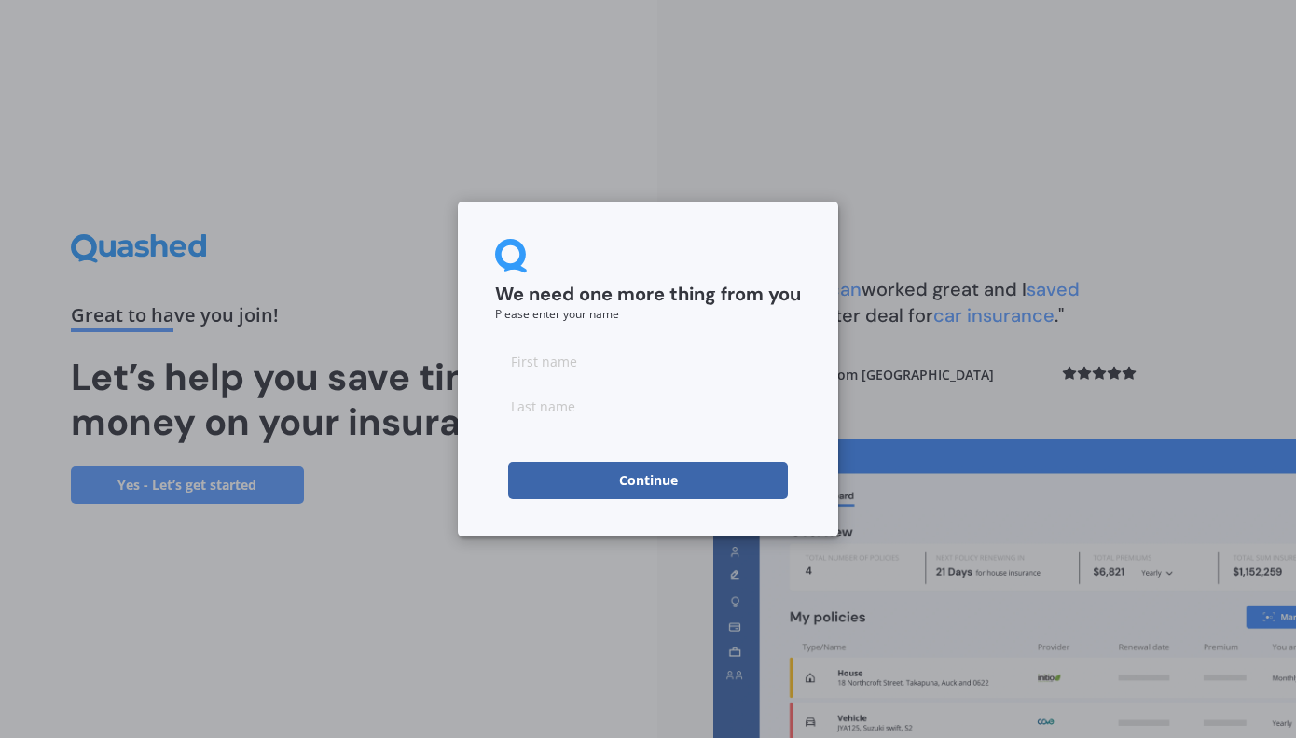
click at [652, 359] on input at bounding box center [648, 360] width 306 height 37
type input "Rosalie"
click at [634, 411] on input at bounding box center [648, 405] width 306 height 37
type input "Meynell"
click at [661, 478] on button "Continue" at bounding box center [648, 480] width 280 height 37
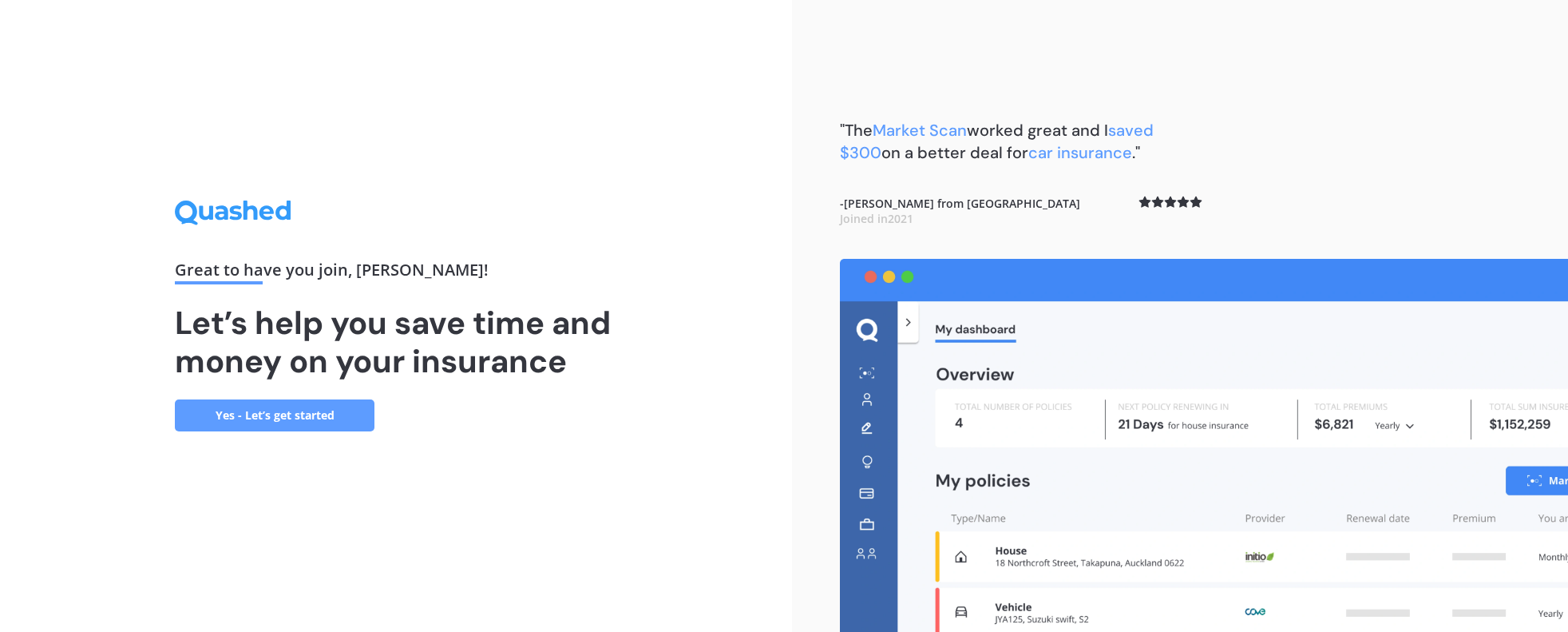
click at [237, 414] on link "Yes - Let’s get started" at bounding box center [274, 414] width 199 height 32
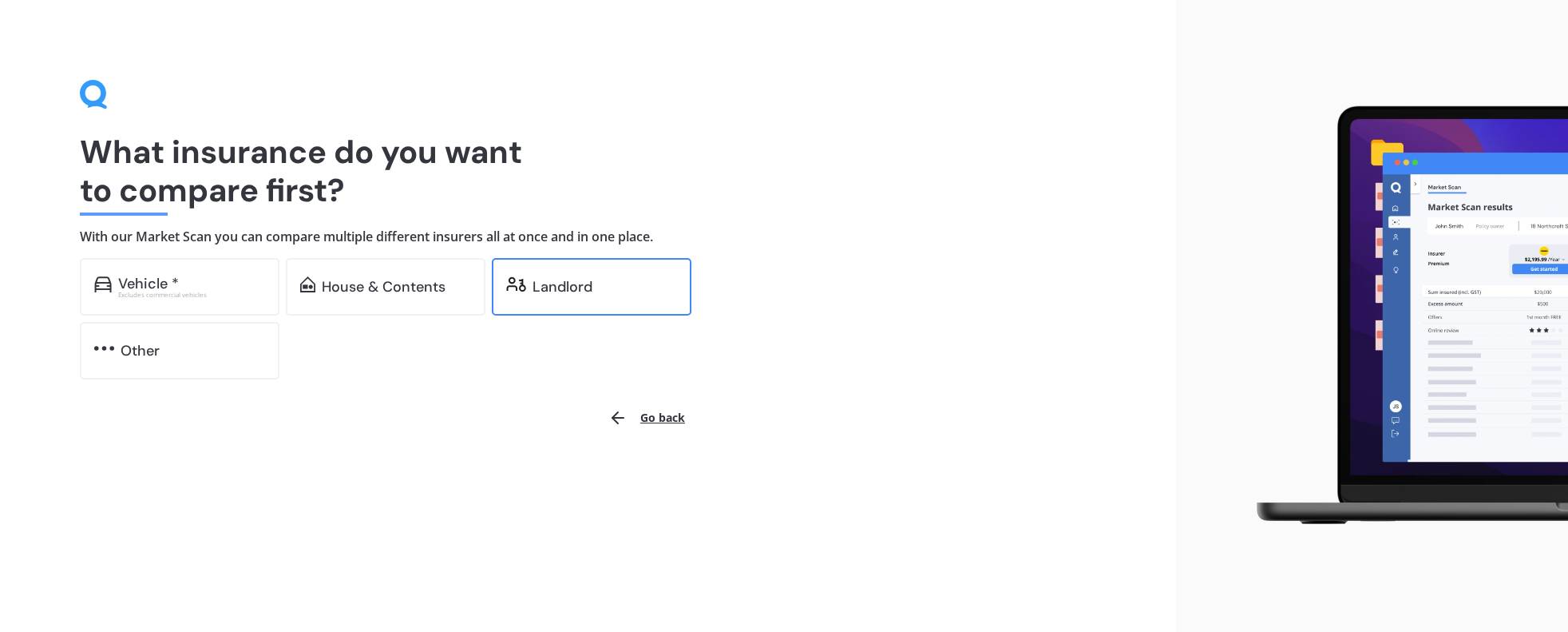
click at [591, 283] on div "Landlord" at bounding box center [562, 287] width 60 height 16
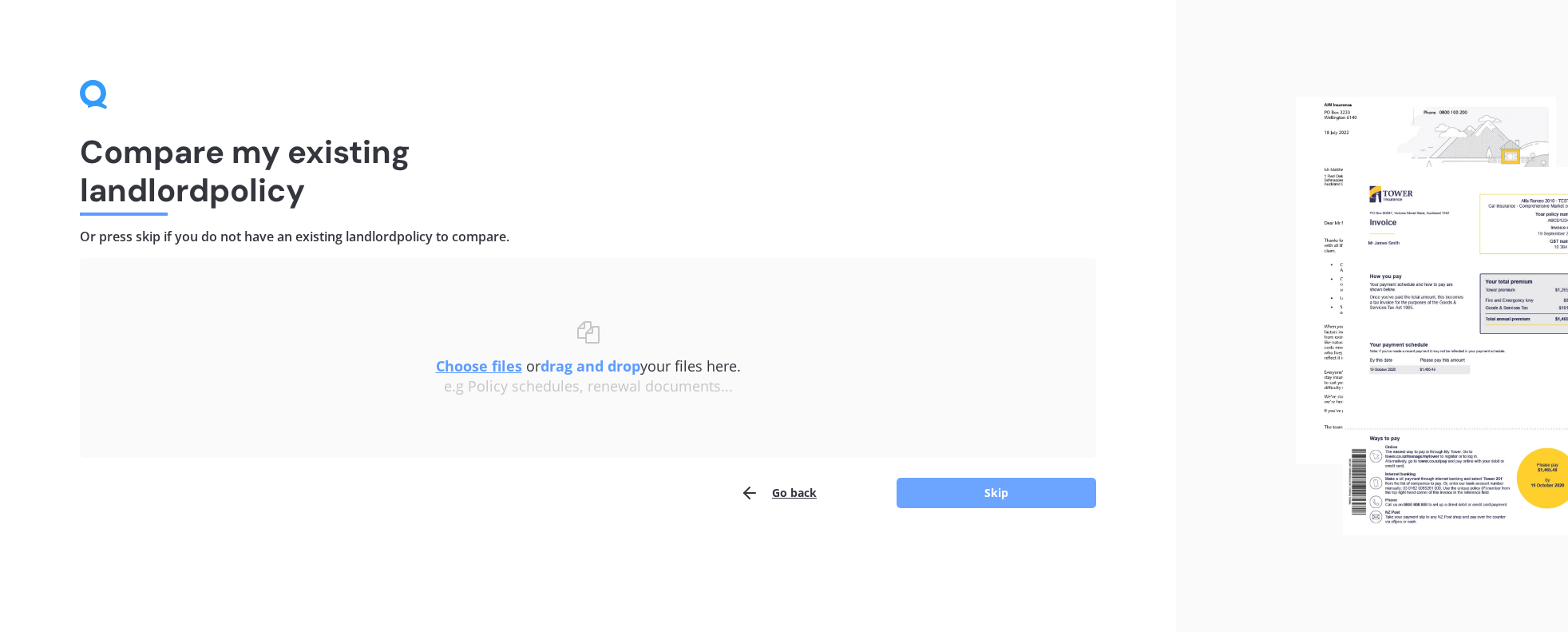
click at [975, 498] on button "Skip" at bounding box center [995, 492] width 199 height 30
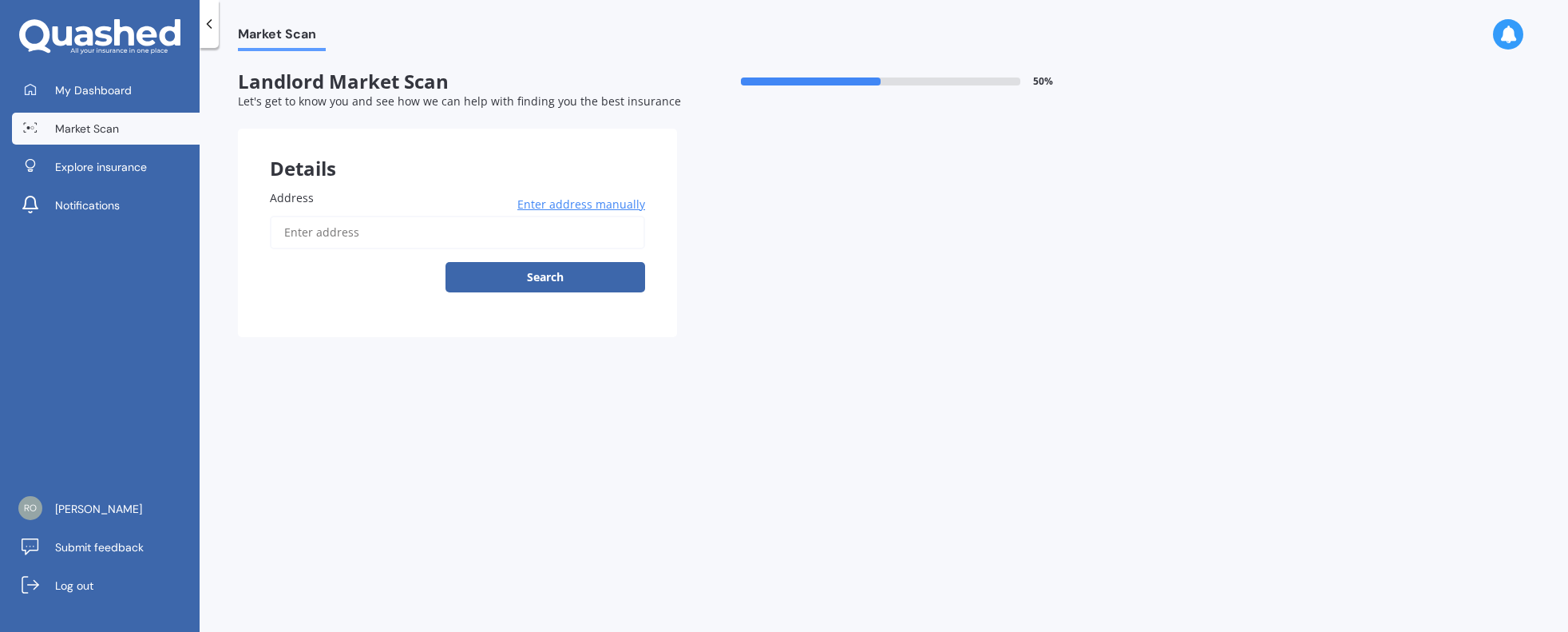
click at [403, 230] on input "Address" at bounding box center [457, 232] width 375 height 33
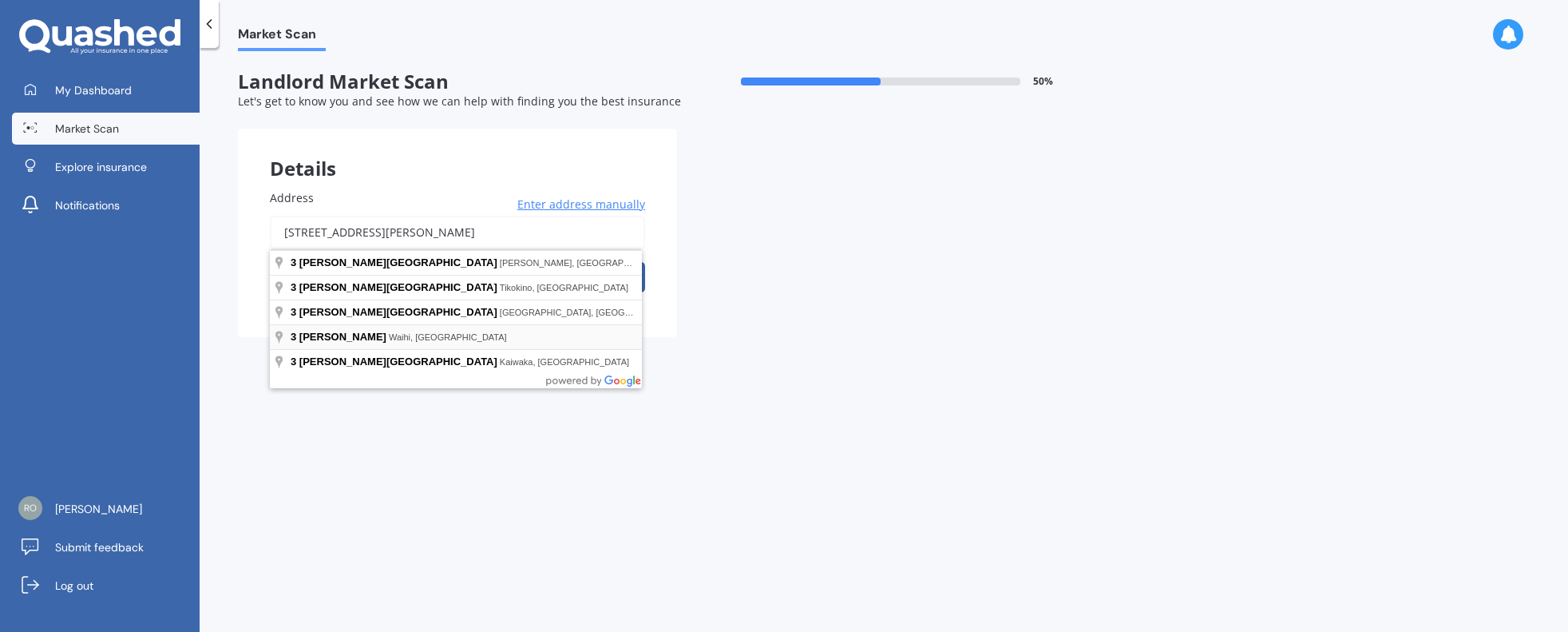
type input "3 Phillips Lane, Waihi 3610"
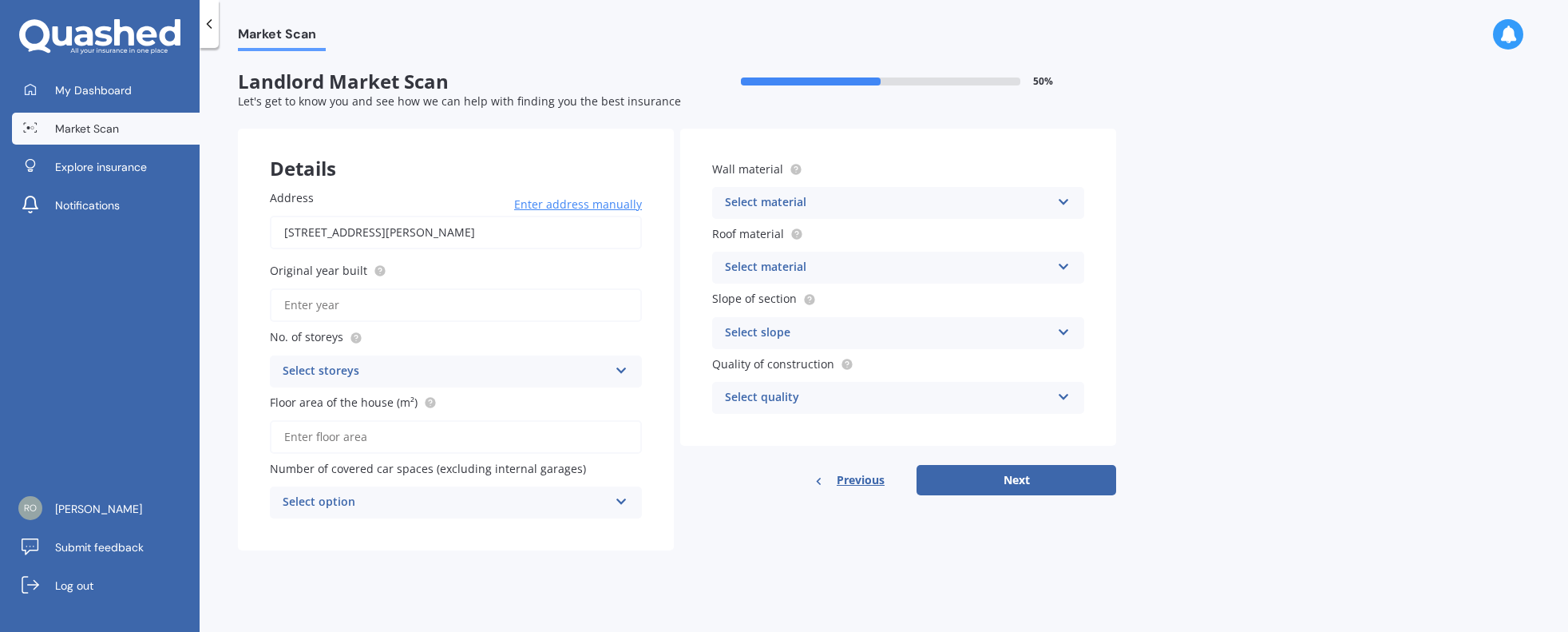
click at [347, 275] on span "Original year built" at bounding box center [318, 271] width 98 height 15
click at [347, 289] on input "Original year built" at bounding box center [455, 305] width 372 height 33
type input "1980"
click at [621, 362] on icon at bounding box center [621, 367] width 14 height 11
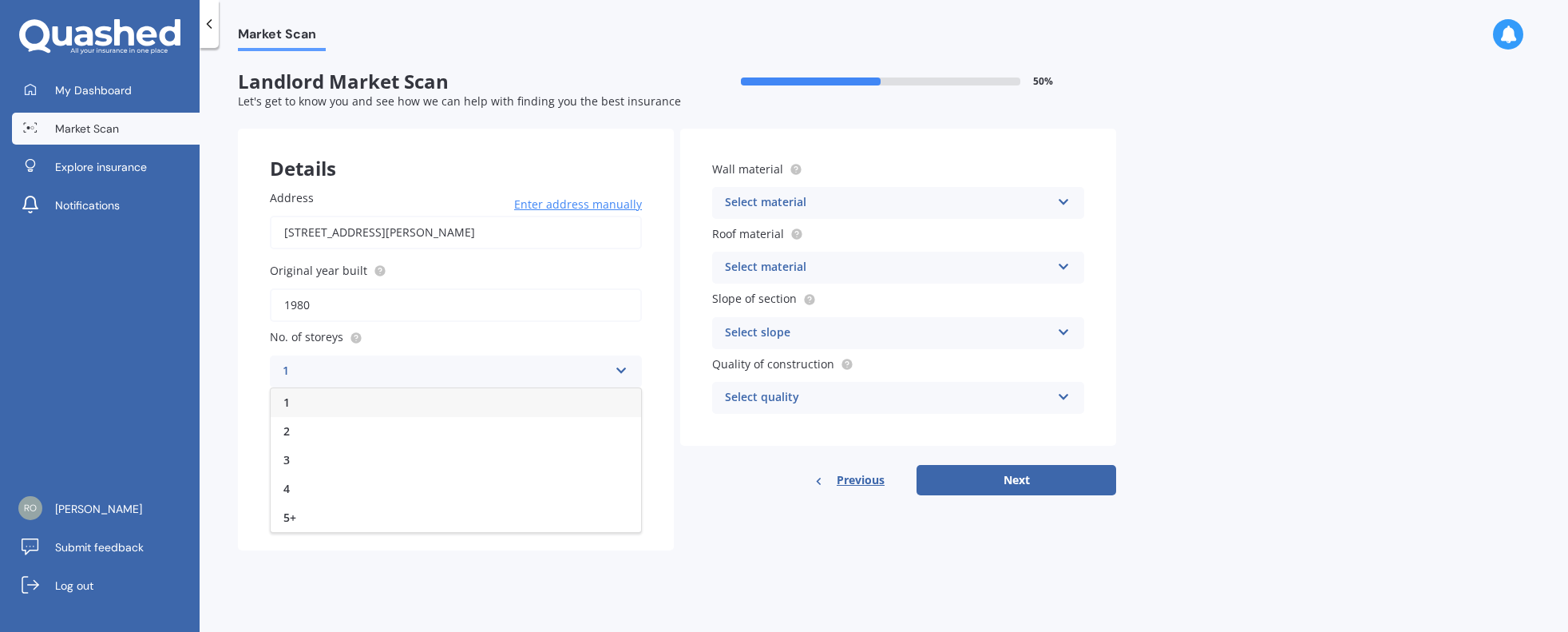
click at [490, 397] on div "1" at bounding box center [455, 402] width 371 height 29
click at [627, 369] on icon at bounding box center [621, 367] width 14 height 11
click at [522, 379] on div "1" at bounding box center [445, 372] width 326 height 19
click at [339, 442] on input "Floor area of the house (m²)" at bounding box center [455, 437] width 372 height 33
type input "106"
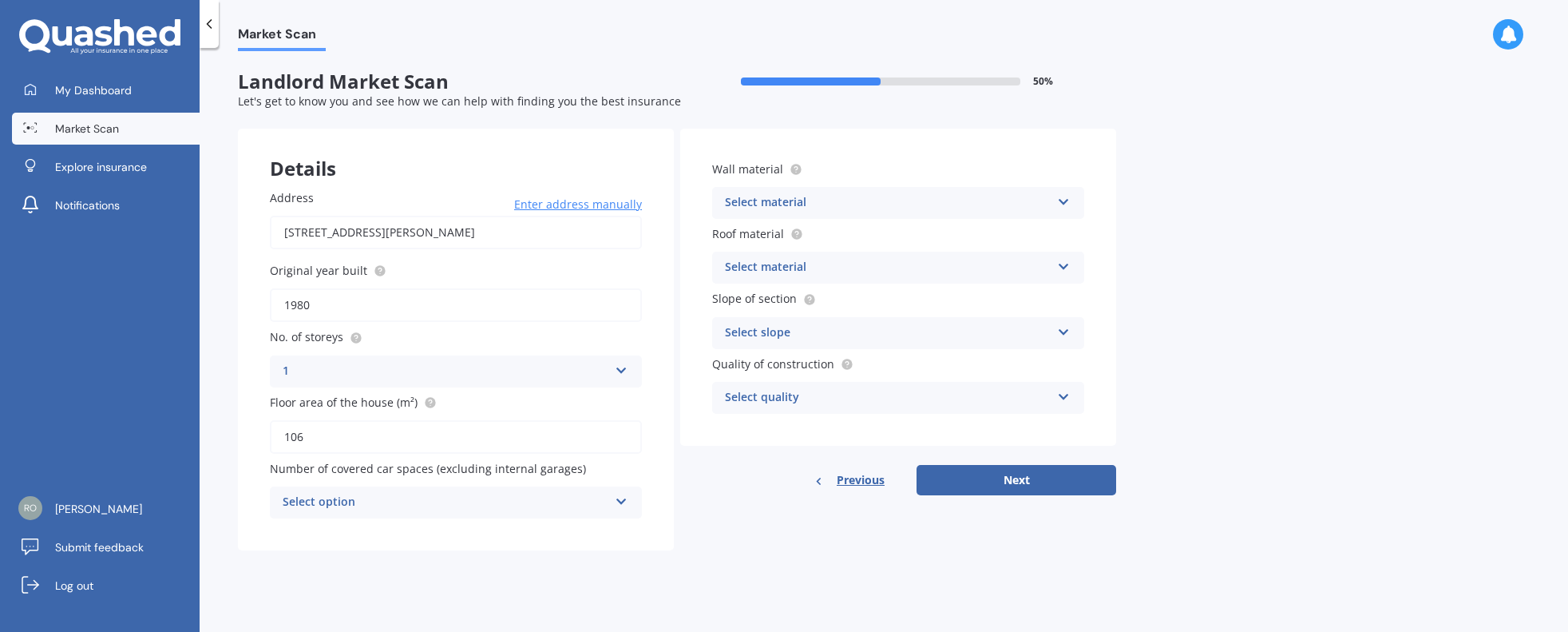
click at [623, 500] on icon at bounding box center [621, 498] width 14 height 11
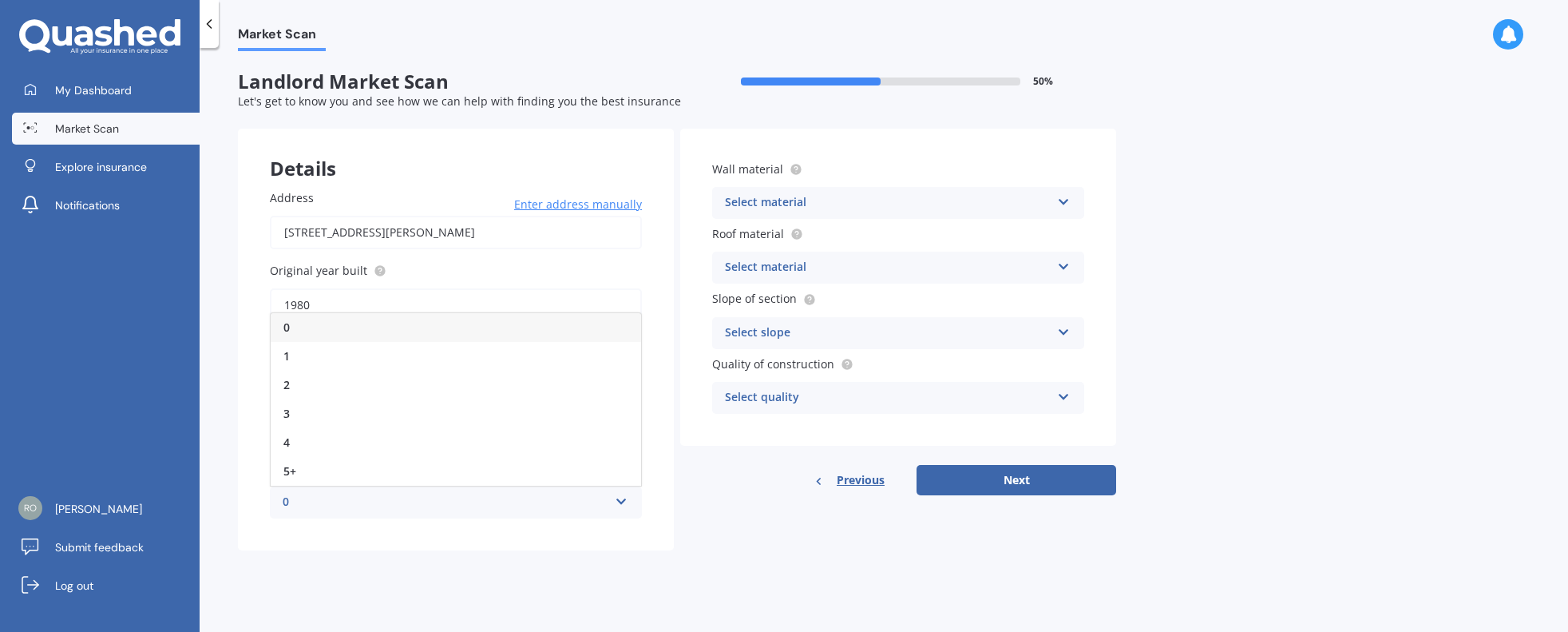
click at [410, 553] on form "Landlord Market Scan 50 % Let's get to know you and see how we can help with fi…" at bounding box center [677, 316] width 878 height 492
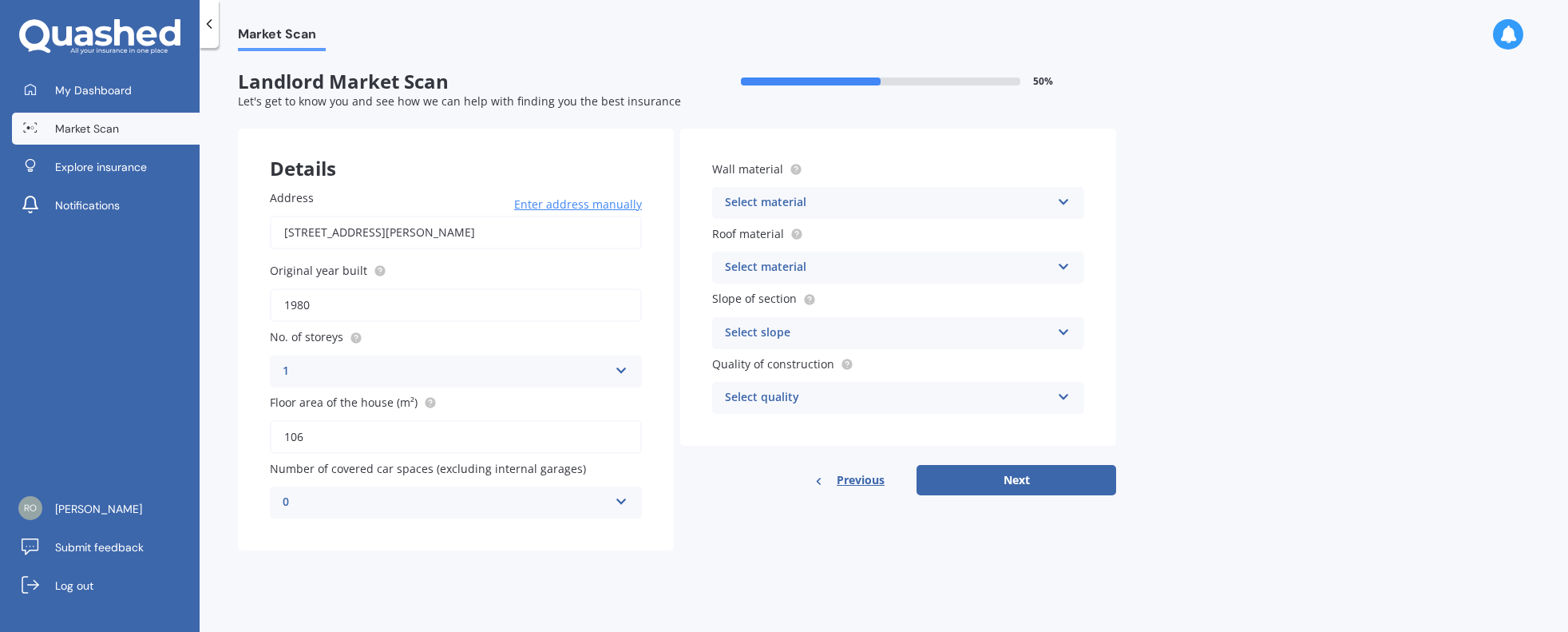
click at [621, 494] on icon at bounding box center [621, 498] width 14 height 11
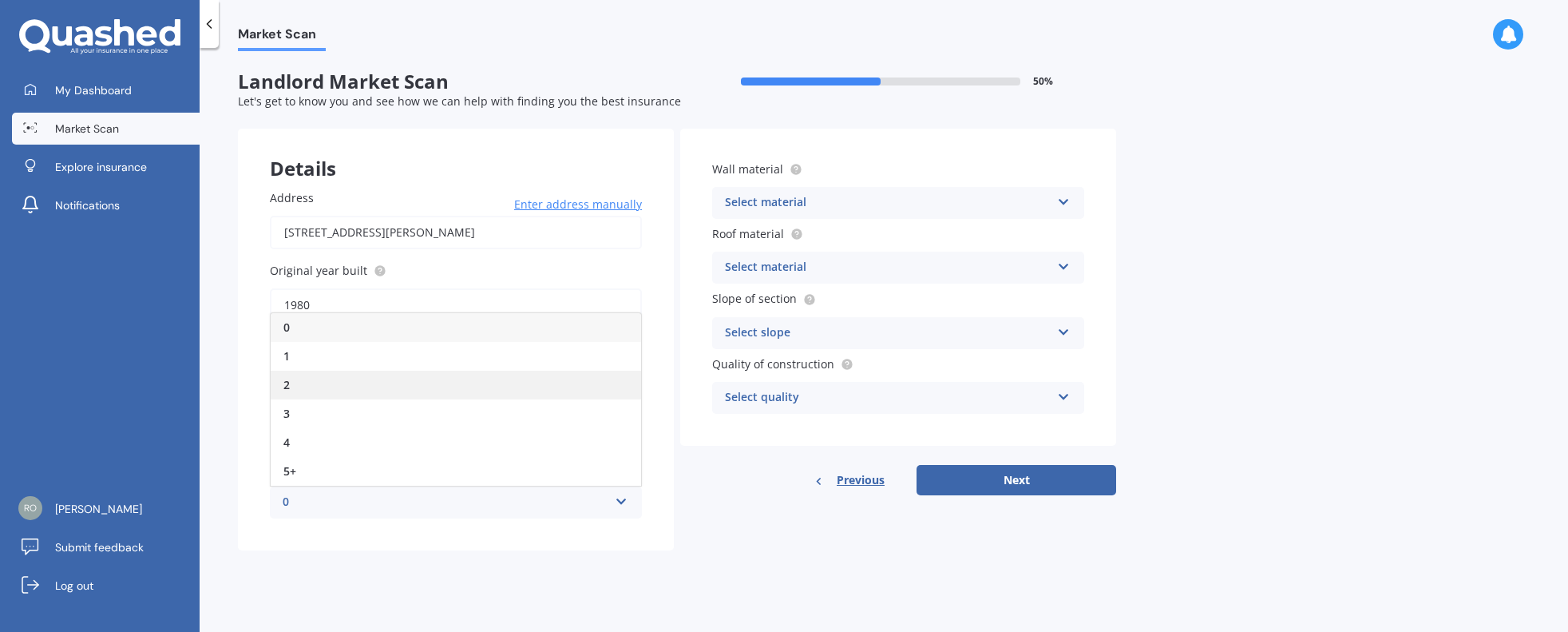
click at [407, 395] on div "2" at bounding box center [455, 385] width 371 height 29
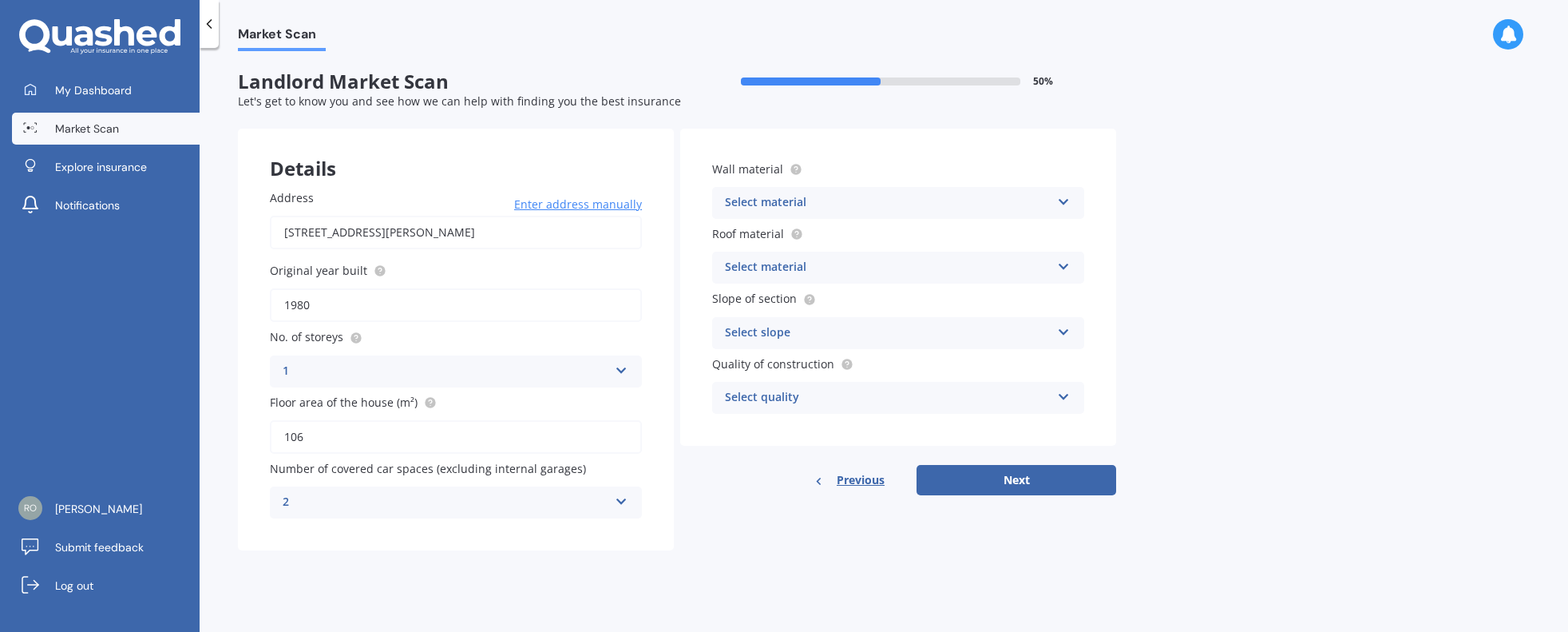
click at [1067, 196] on icon at bounding box center [1064, 199] width 14 height 11
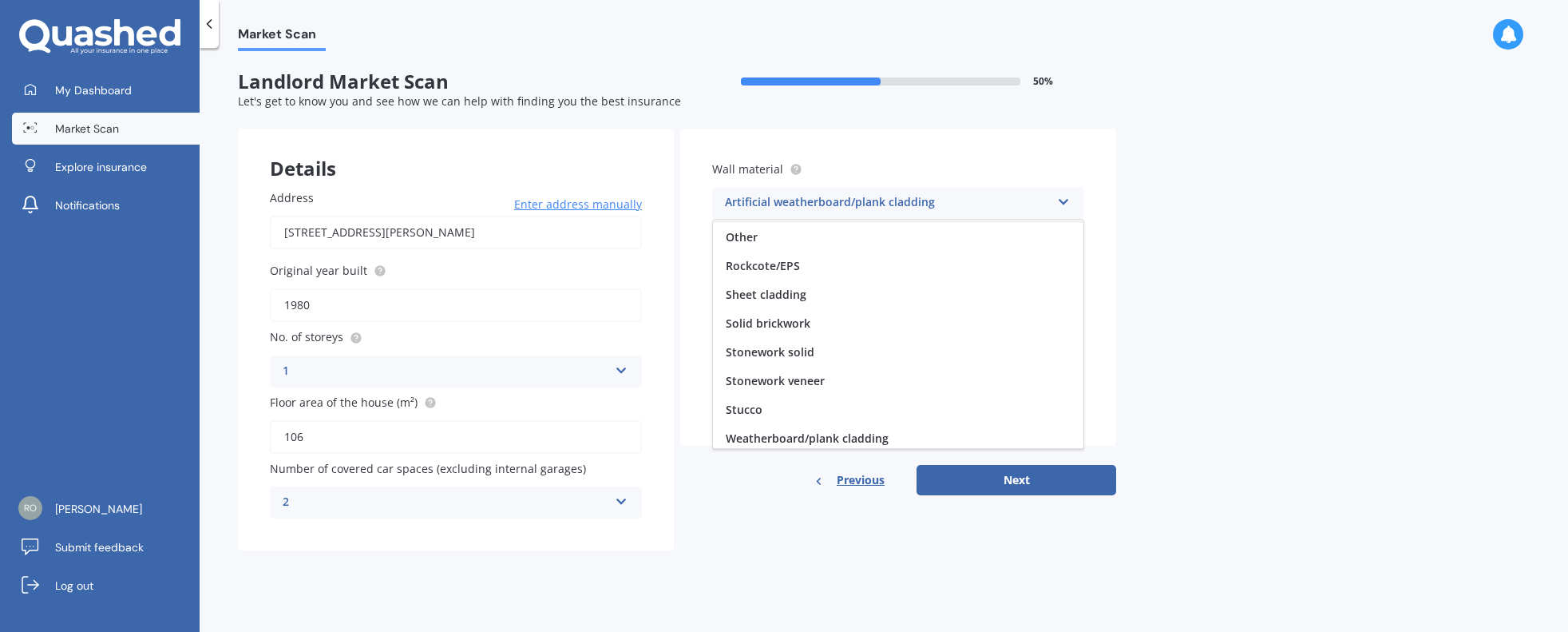
scroll to position [146, 0]
click at [853, 432] on span "Weatherboard/plank cladding" at bounding box center [807, 433] width 163 height 15
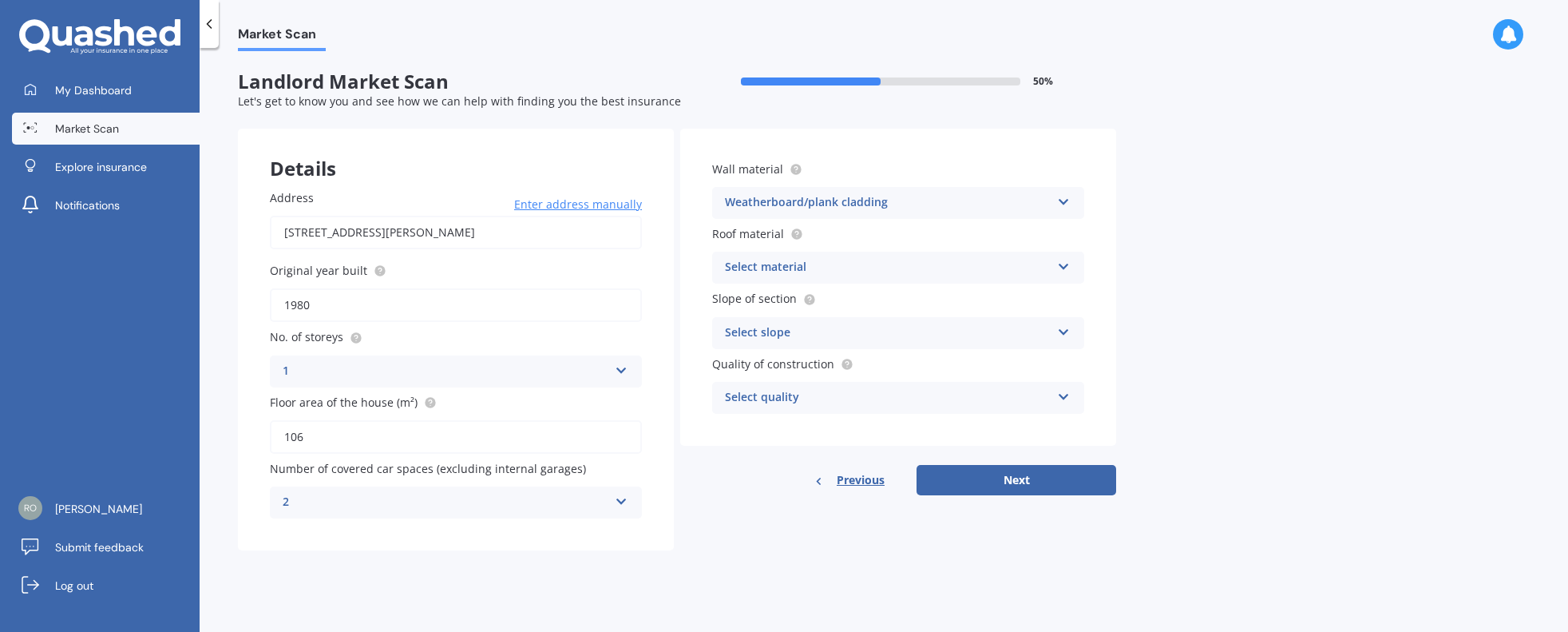
click at [1072, 265] on div "Select material Flat fibre cement Flat membrane Flat metal covering Pitched con…" at bounding box center [898, 267] width 372 height 32
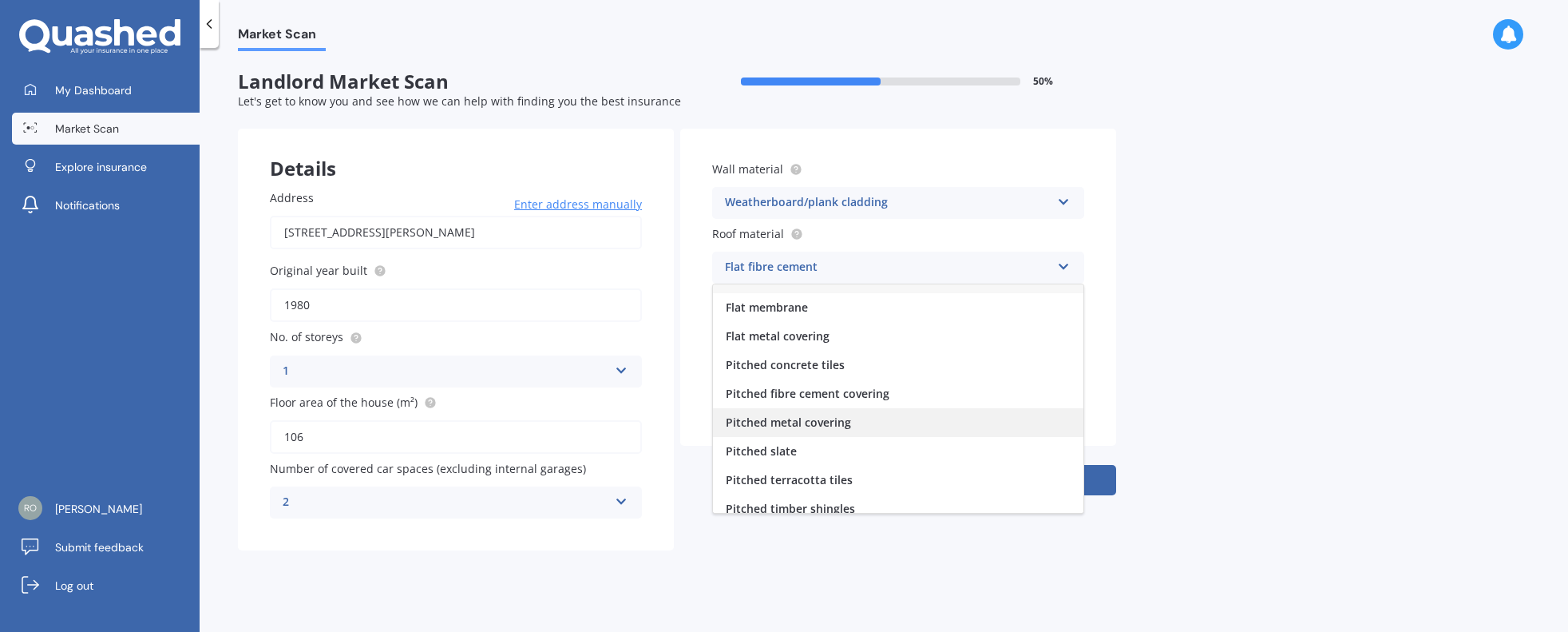
scroll to position [0, 0]
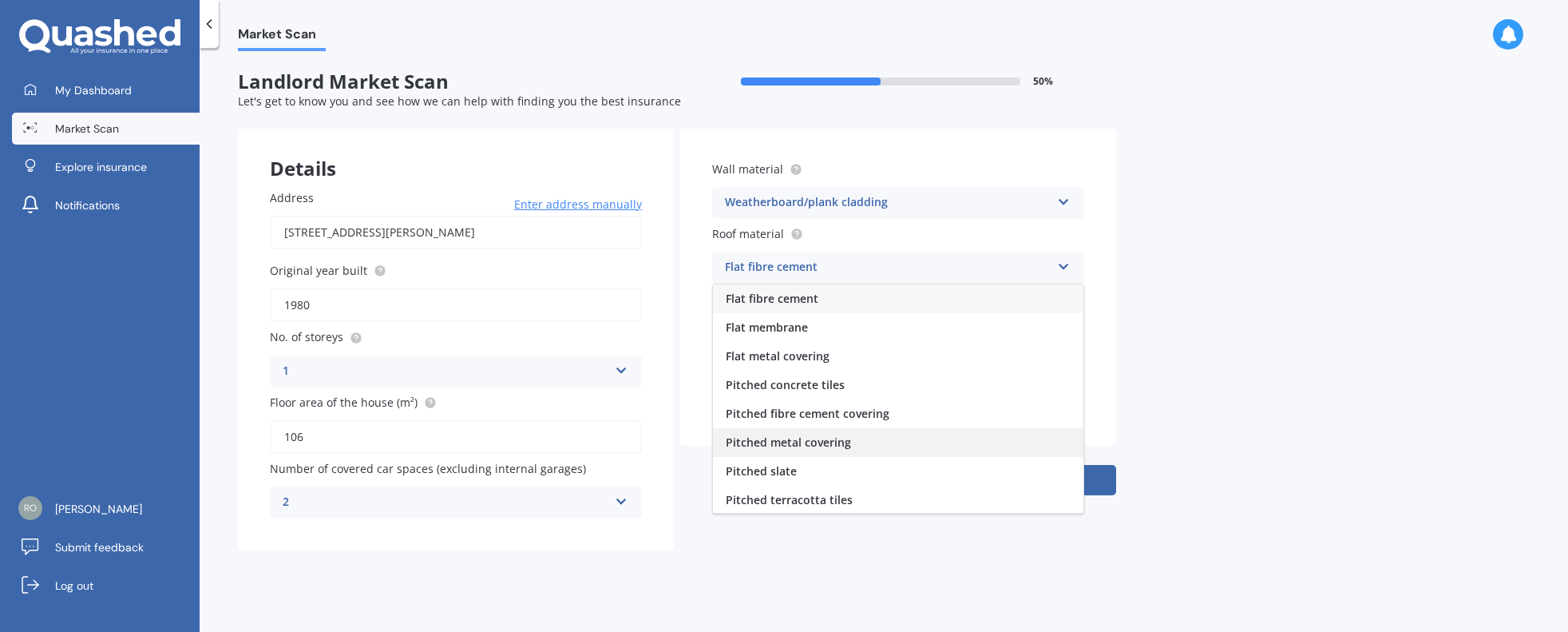
click at [864, 436] on div "Pitched metal covering" at bounding box center [898, 443] width 371 height 29
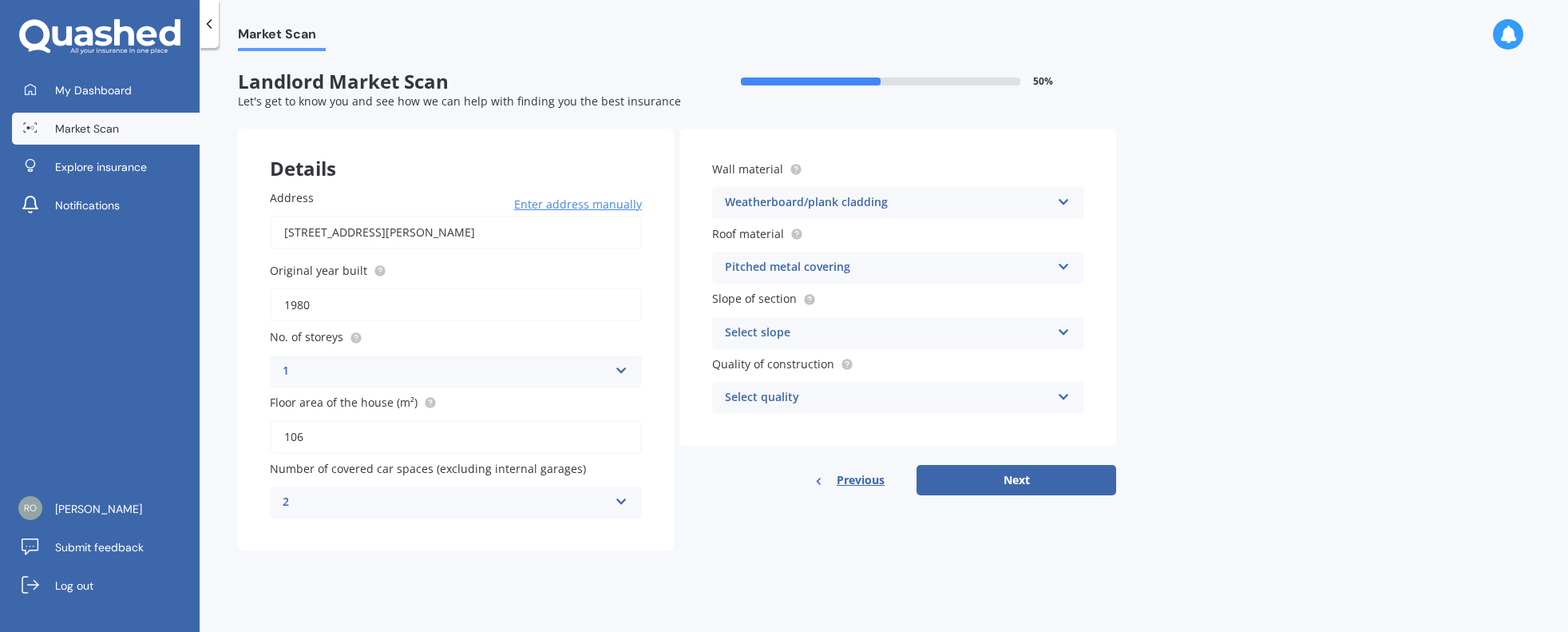
click at [1064, 329] on icon at bounding box center [1064, 329] width 14 height 11
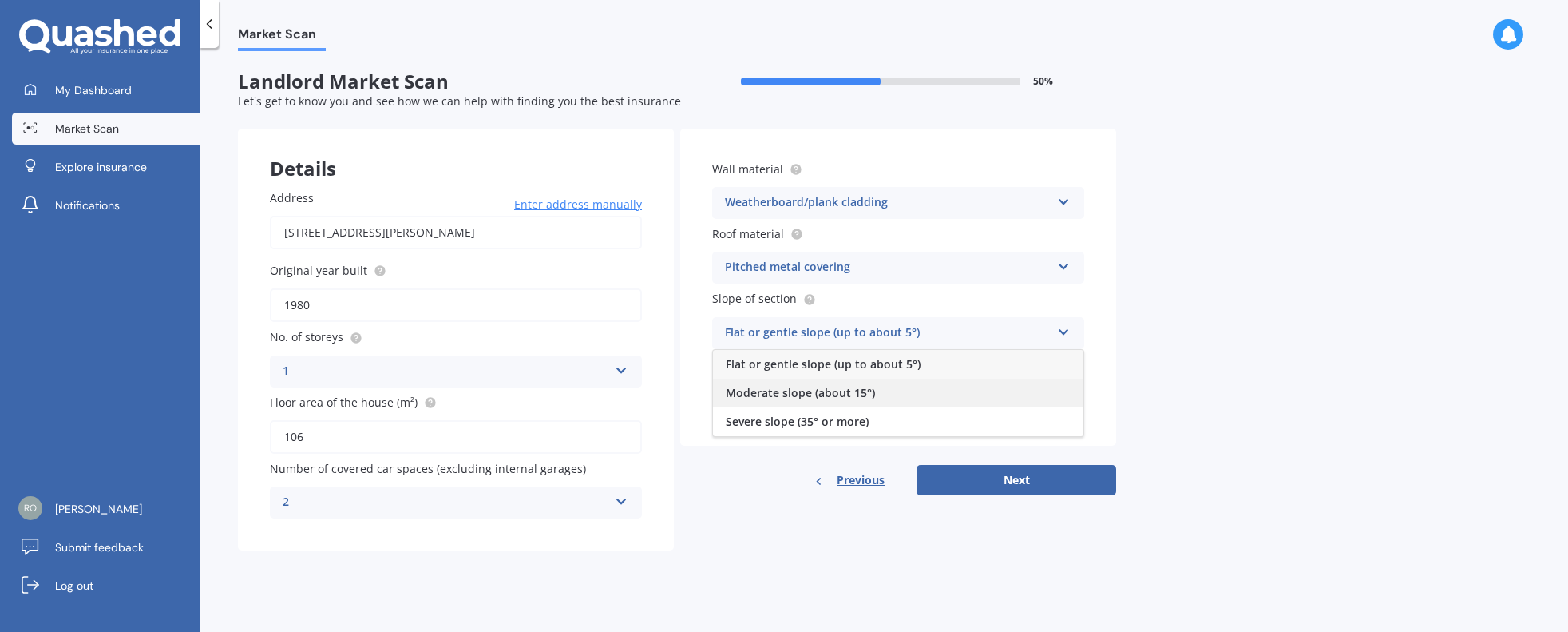
click at [837, 388] on span "Moderate slope (about 15°)" at bounding box center [800, 393] width 149 height 15
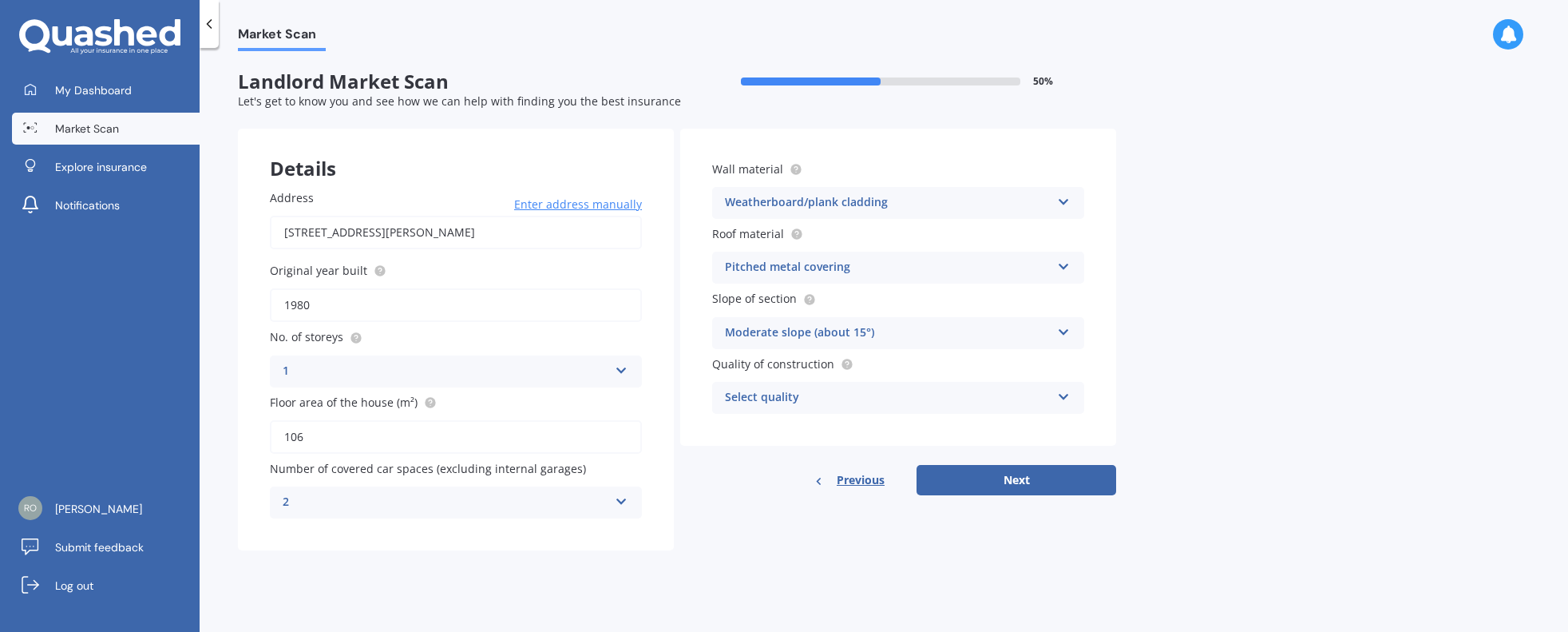
click at [1059, 395] on icon at bounding box center [1064, 393] width 14 height 11
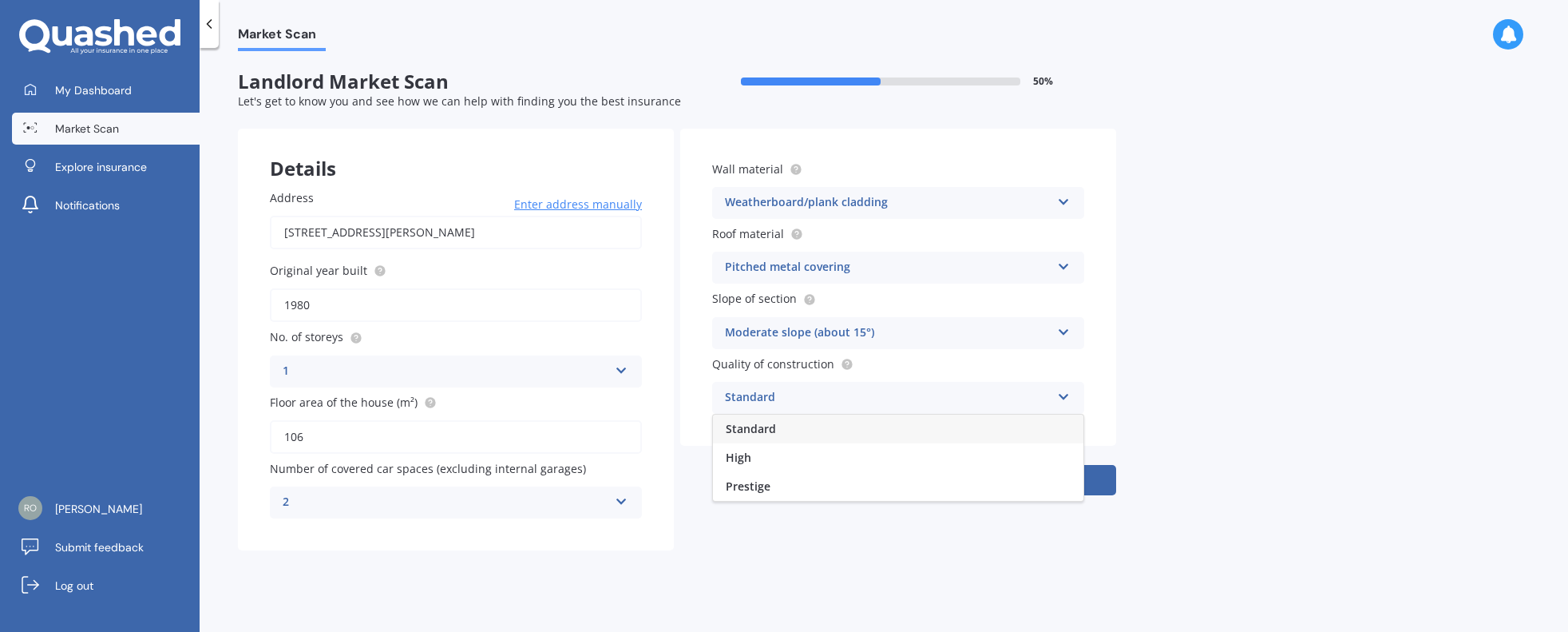
click at [891, 434] on div "Standard" at bounding box center [898, 429] width 371 height 29
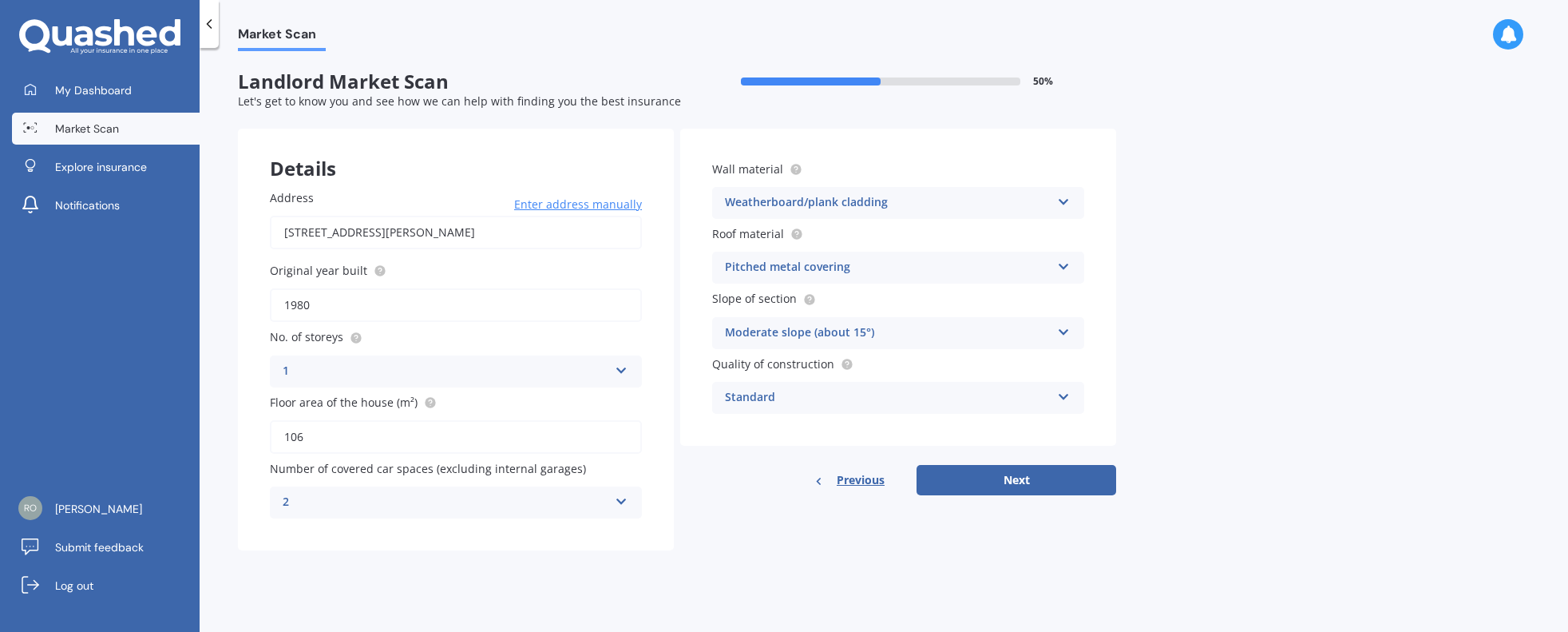
click at [1050, 473] on button "Next" at bounding box center [1016, 480] width 199 height 30
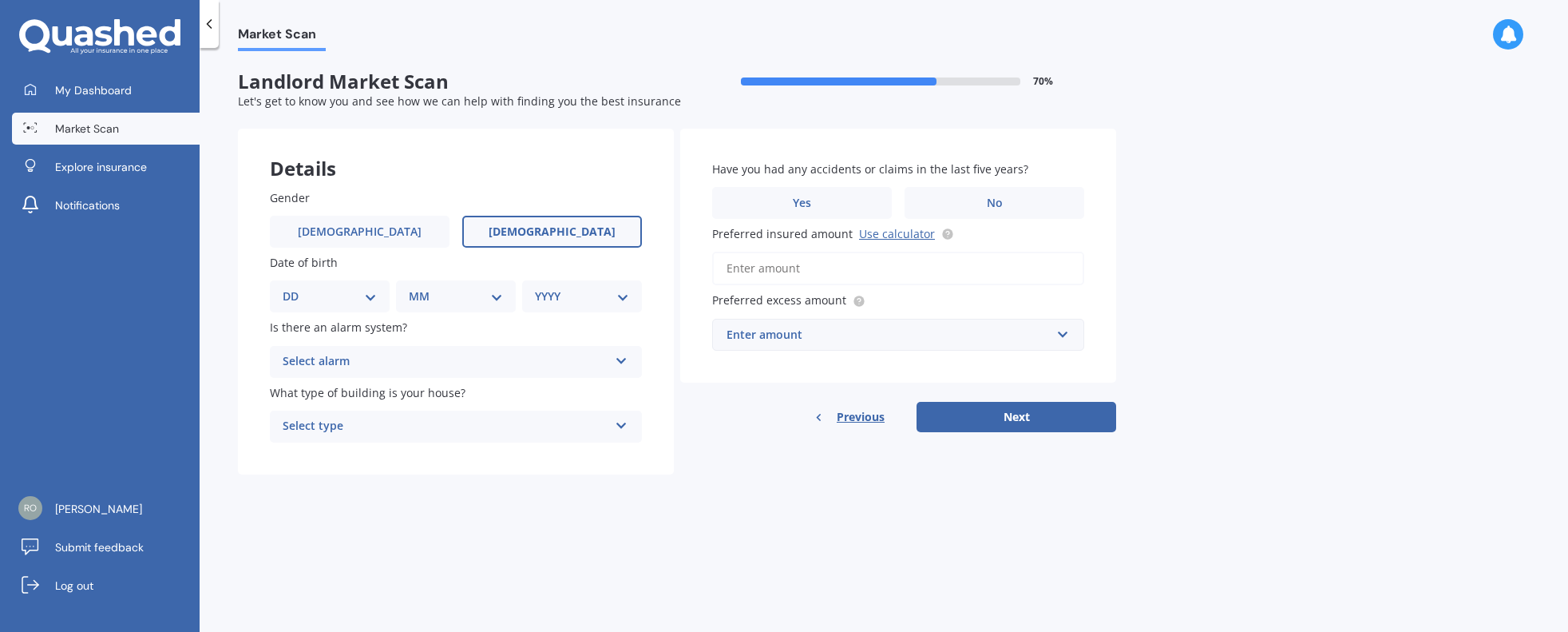
click at [542, 225] on span "Female" at bounding box center [552, 232] width 127 height 14
click at [0, 0] on input "Female" at bounding box center [0, 0] width 0 height 0
click at [370, 291] on select "DD 01 02 03 04 05 06 07 08 09 10 11 12 13 14 15 16 17 18 19 20 21 22 23 24 25 2…" at bounding box center [330, 296] width 94 height 18
select select "26"
click at [295, 288] on select "DD 01 02 03 04 05 06 07 08 09 10 11 12 13 14 15 16 17 18 19 20 21 22 23 24 25 2…" at bounding box center [330, 296] width 94 height 18
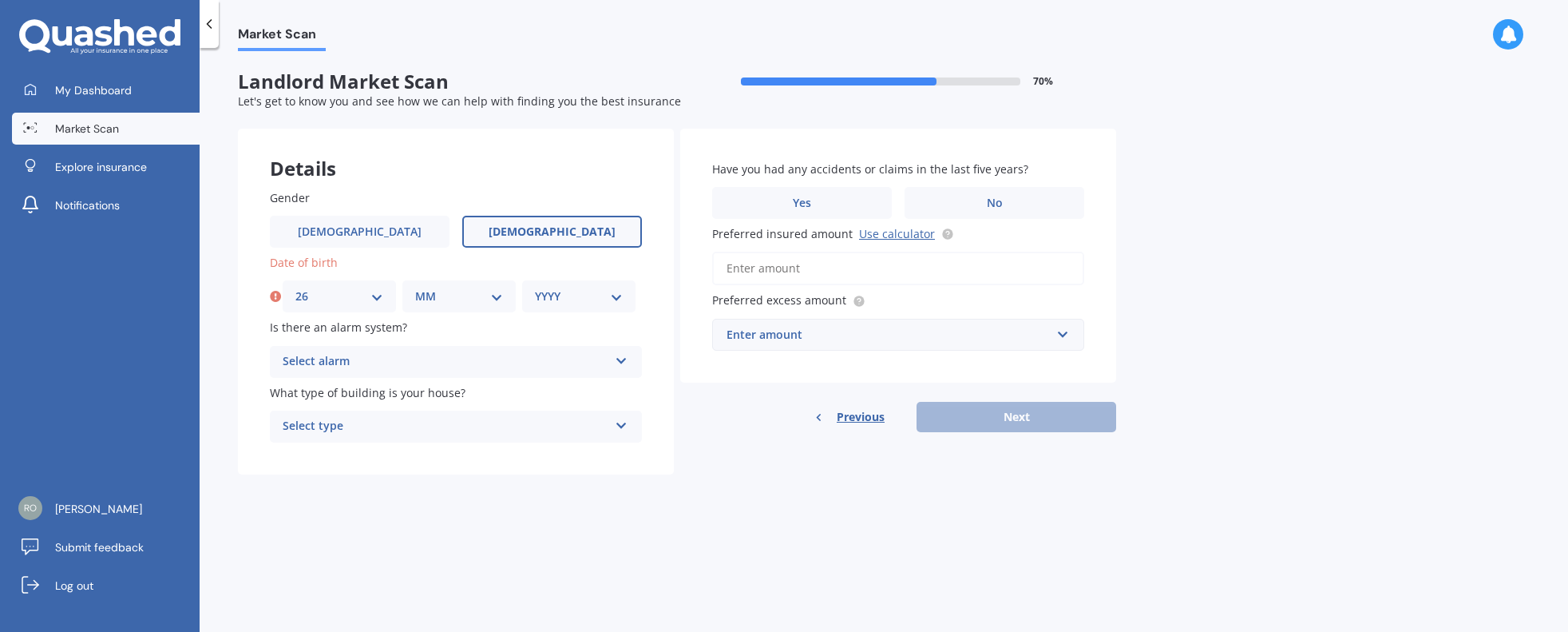
click at [498, 294] on select "MM 01 02 03 04 05 06 07 08 09 10 11 12" at bounding box center [459, 296] width 88 height 18
select select "04"
click at [415, 288] on select "MM 01 02 03 04 05 06 07 08 09 10 11 12" at bounding box center [459, 296] width 88 height 18
click at [615, 294] on select "YYYY 2009 2008 2007 2006 2005 2004 2003 2002 2001 2000 1999 1998 1997 1996 1995…" at bounding box center [579, 296] width 88 height 18
select select "1985"
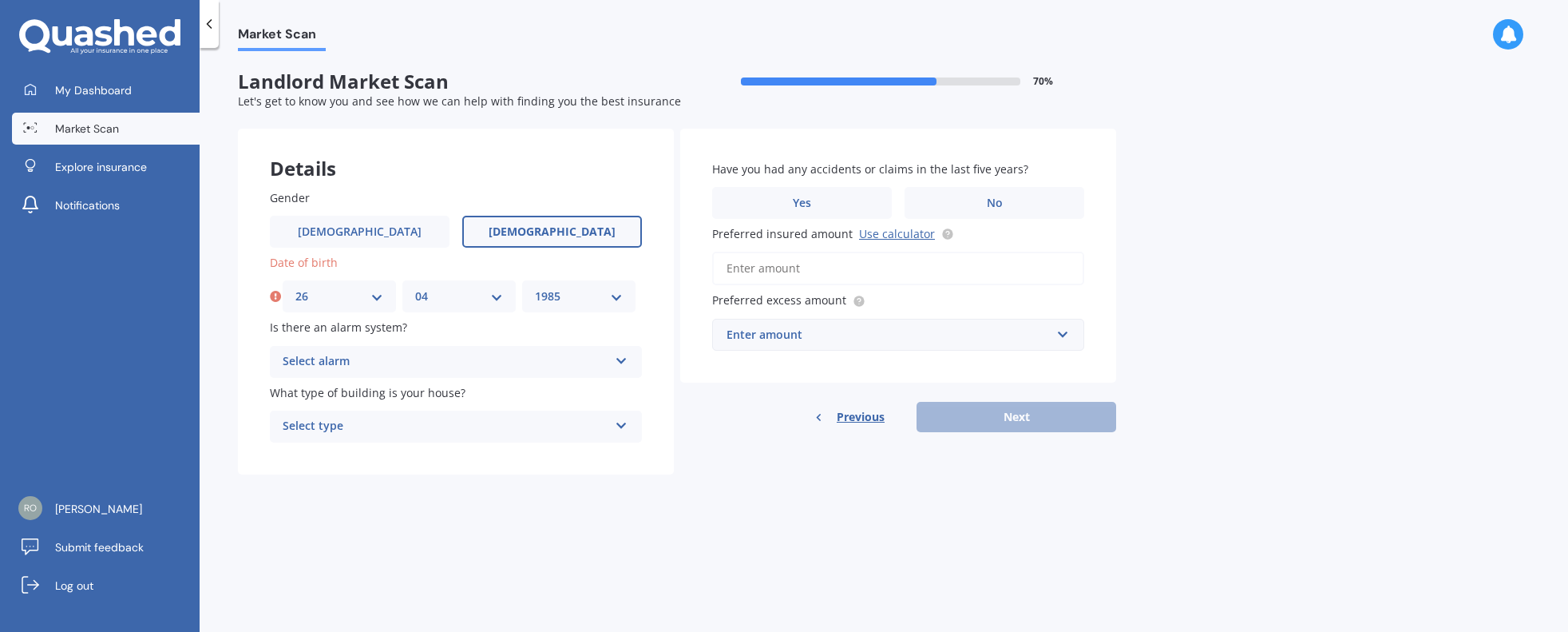
click at [535, 288] on select "YYYY 2009 2008 2007 2006 2005 2004 2003 2002 2001 2000 1999 1998 1997 1996 1995…" at bounding box center [579, 296] width 88 height 18
click at [621, 360] on icon at bounding box center [621, 357] width 14 height 11
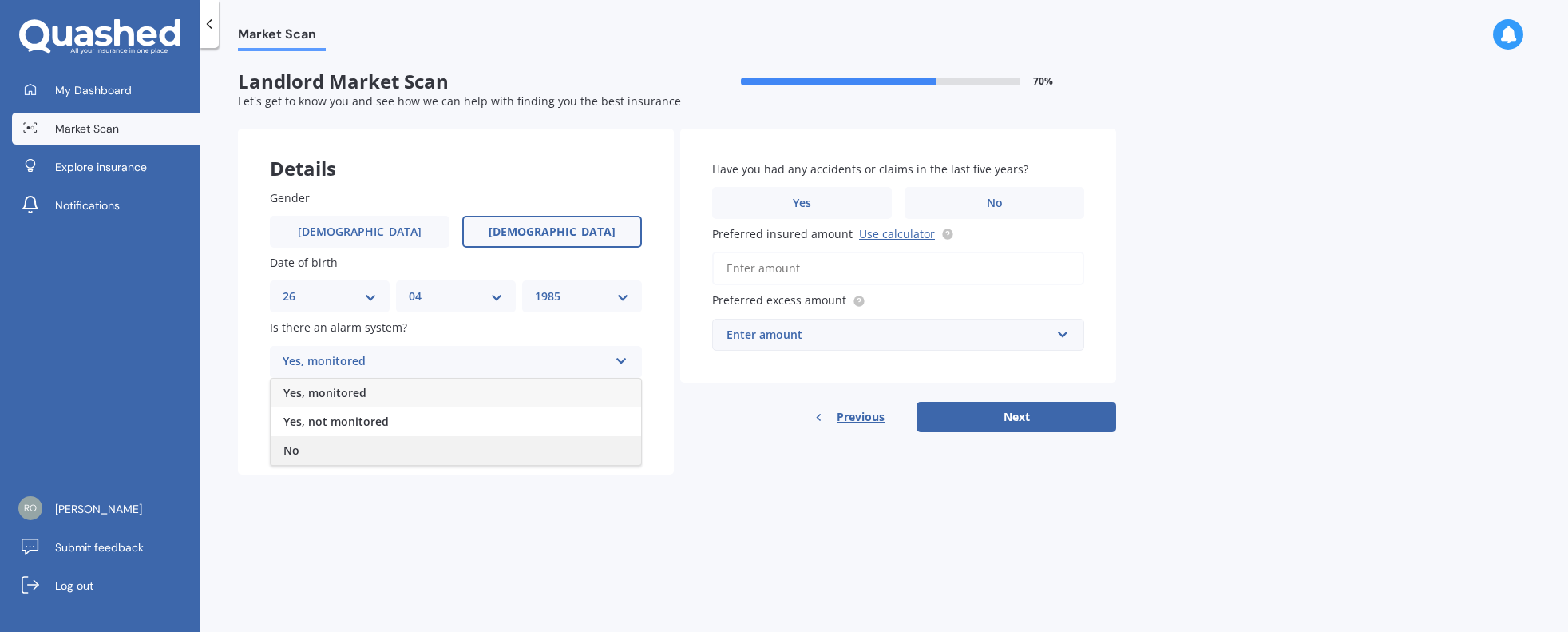
click at [554, 440] on div "No" at bounding box center [455, 450] width 371 height 29
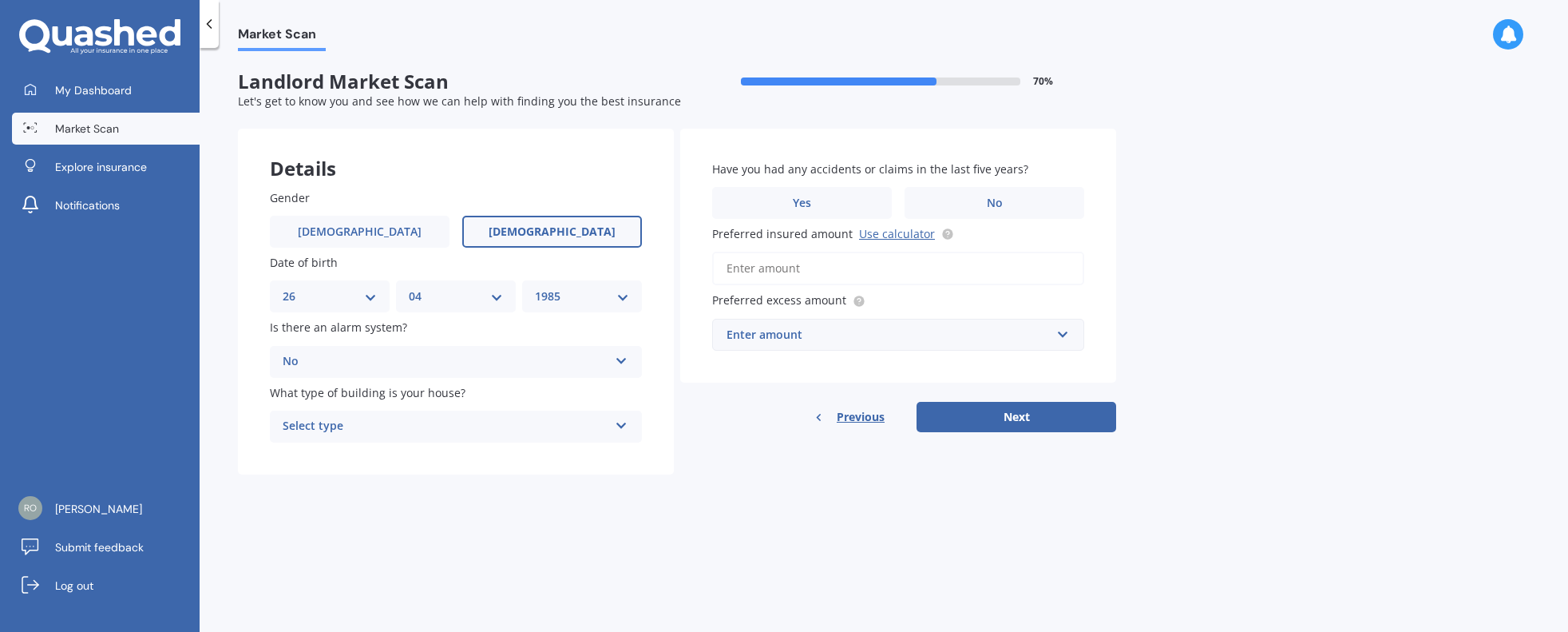
click at [622, 421] on icon at bounding box center [621, 422] width 14 height 11
click at [572, 451] on div "Freestanding" at bounding box center [455, 458] width 371 height 29
click at [975, 212] on label "No" at bounding box center [995, 202] width 180 height 32
click at [0, 0] on input "No" at bounding box center [0, 0] width 0 height 0
click at [908, 235] on link "Use calculator" at bounding box center [897, 234] width 76 height 15
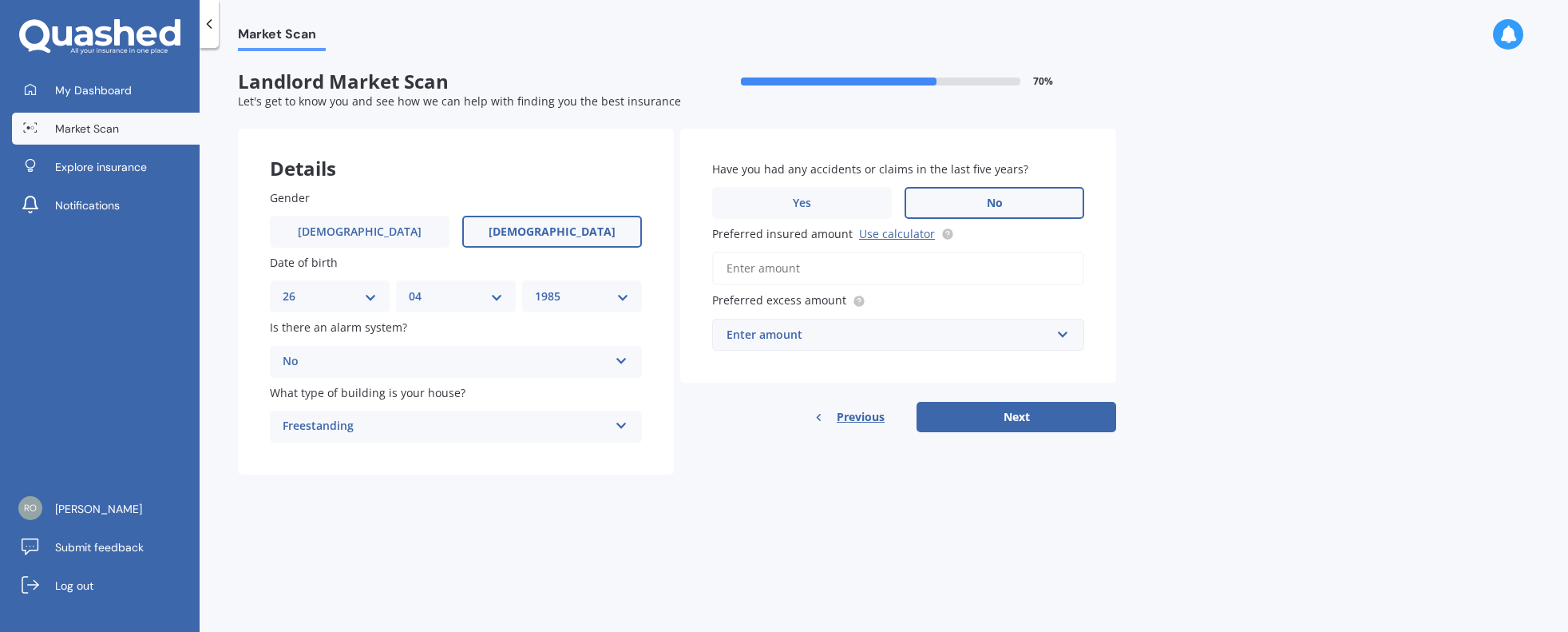
click at [805, 338] on div "Enter amount" at bounding box center [888, 335] width 324 height 18
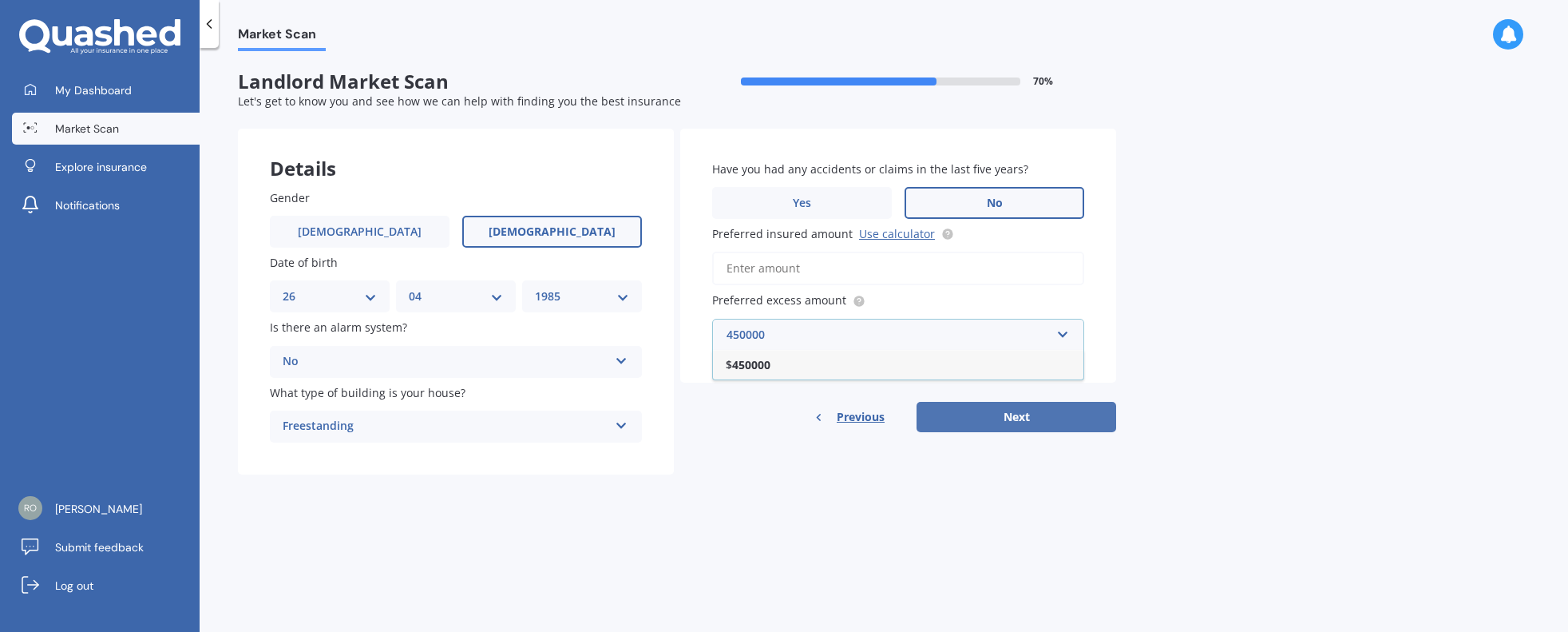
type input "450000"
click at [1006, 414] on button "Next" at bounding box center [1016, 416] width 199 height 30
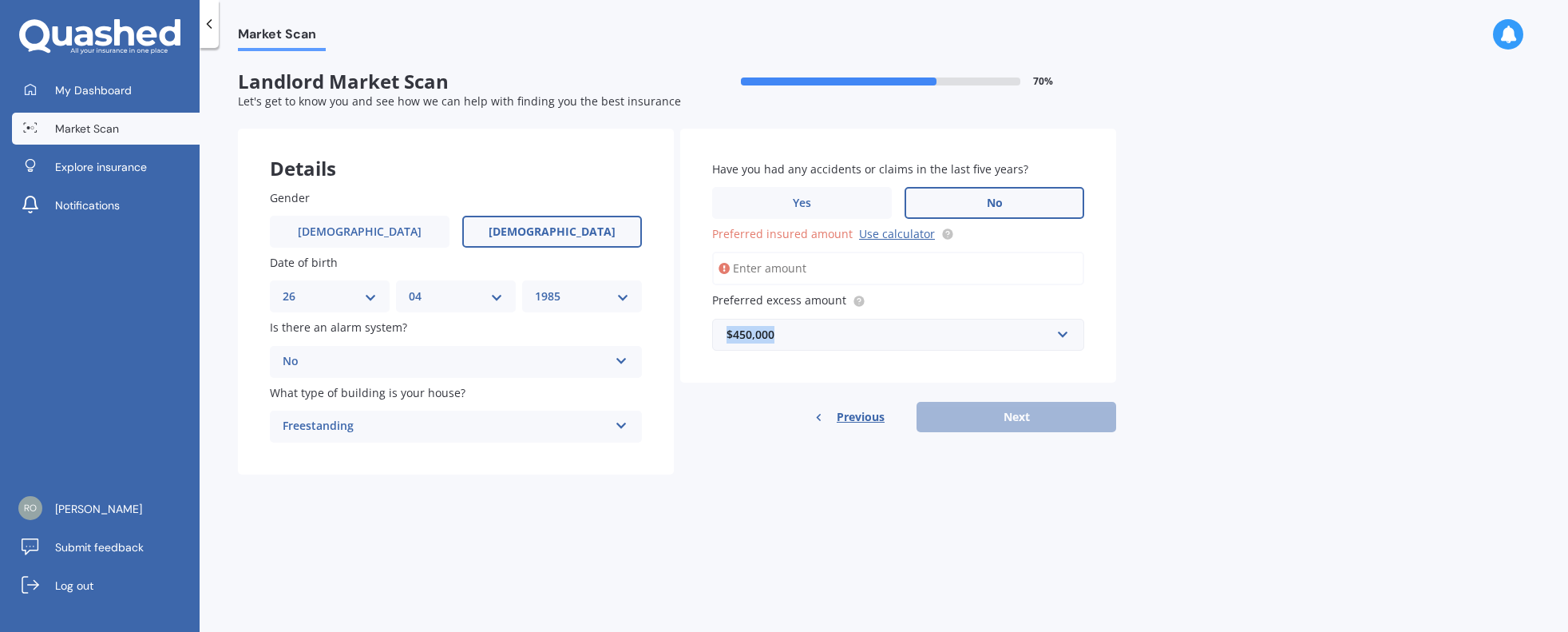
drag, startPoint x: 789, startPoint y: 337, endPoint x: 709, endPoint y: 313, distance: 83.5
click at [702, 333] on div "Have you had any accidents or claims in the last five years? Yes No Preferred i…" at bounding box center [898, 255] width 436 height 254
click at [1057, 333] on input "text" at bounding box center [893, 334] width 358 height 30
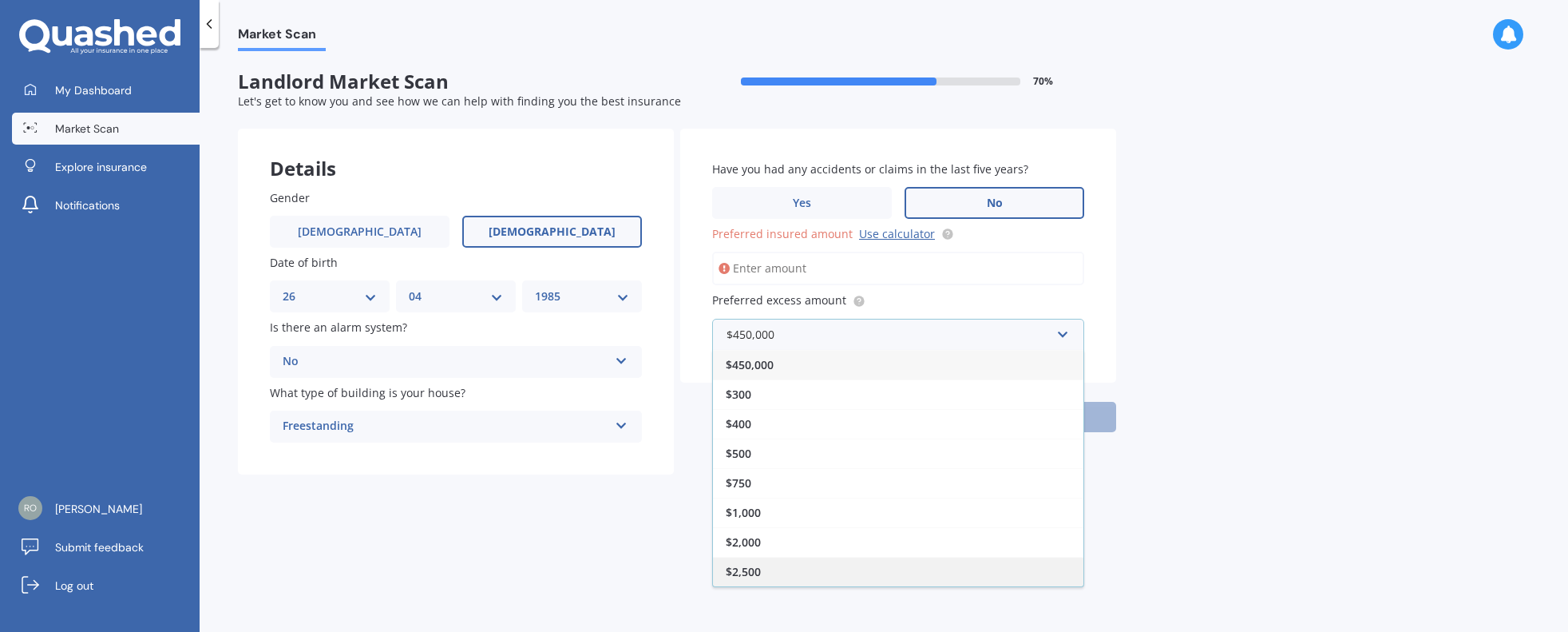
click at [748, 566] on span "$2,500" at bounding box center [743, 572] width 35 height 15
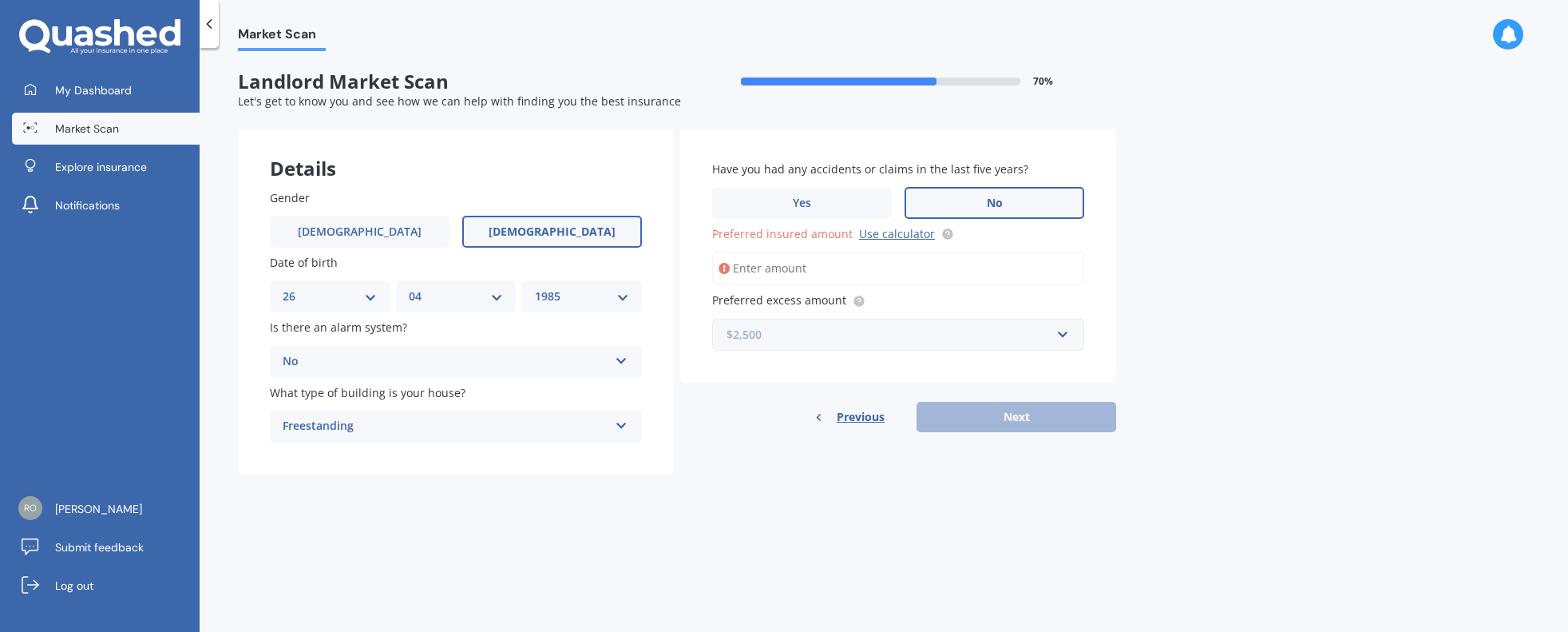
click at [1062, 335] on input "text" at bounding box center [893, 334] width 358 height 30
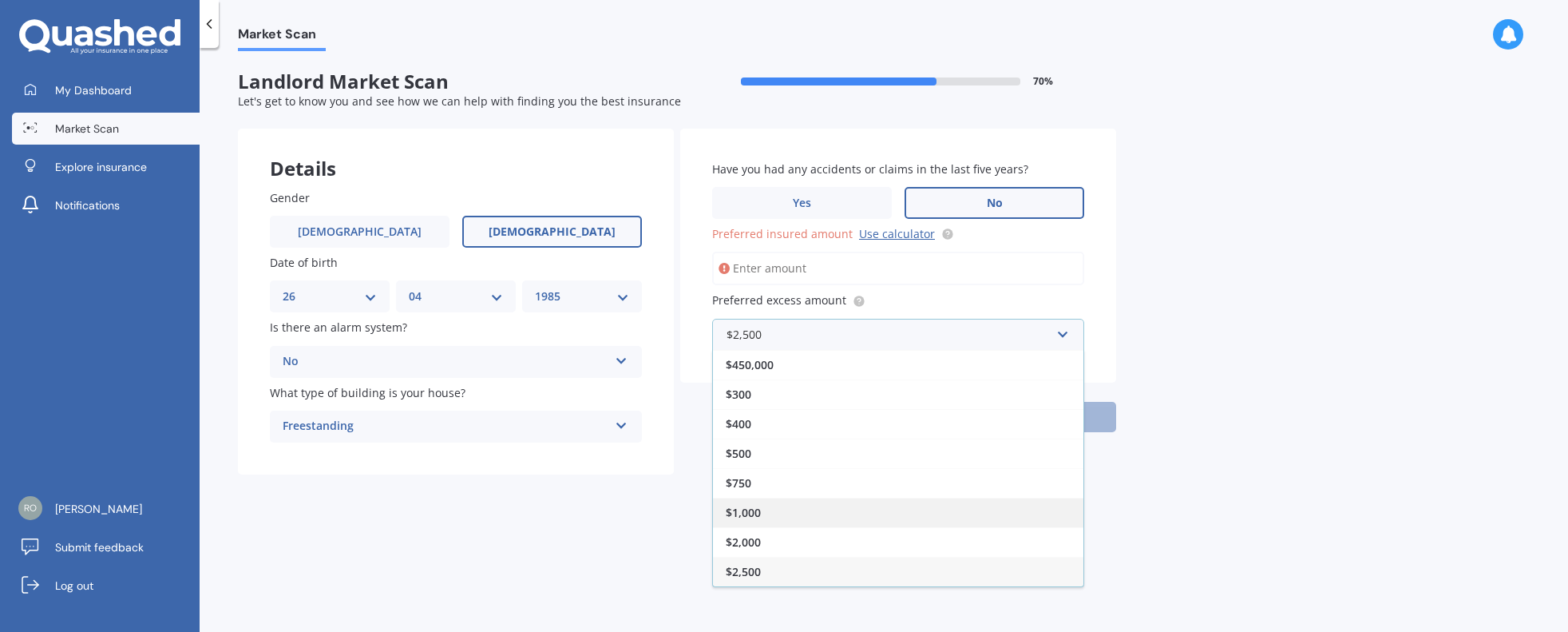
click at [777, 521] on div "$1,000" at bounding box center [898, 512] width 371 height 30
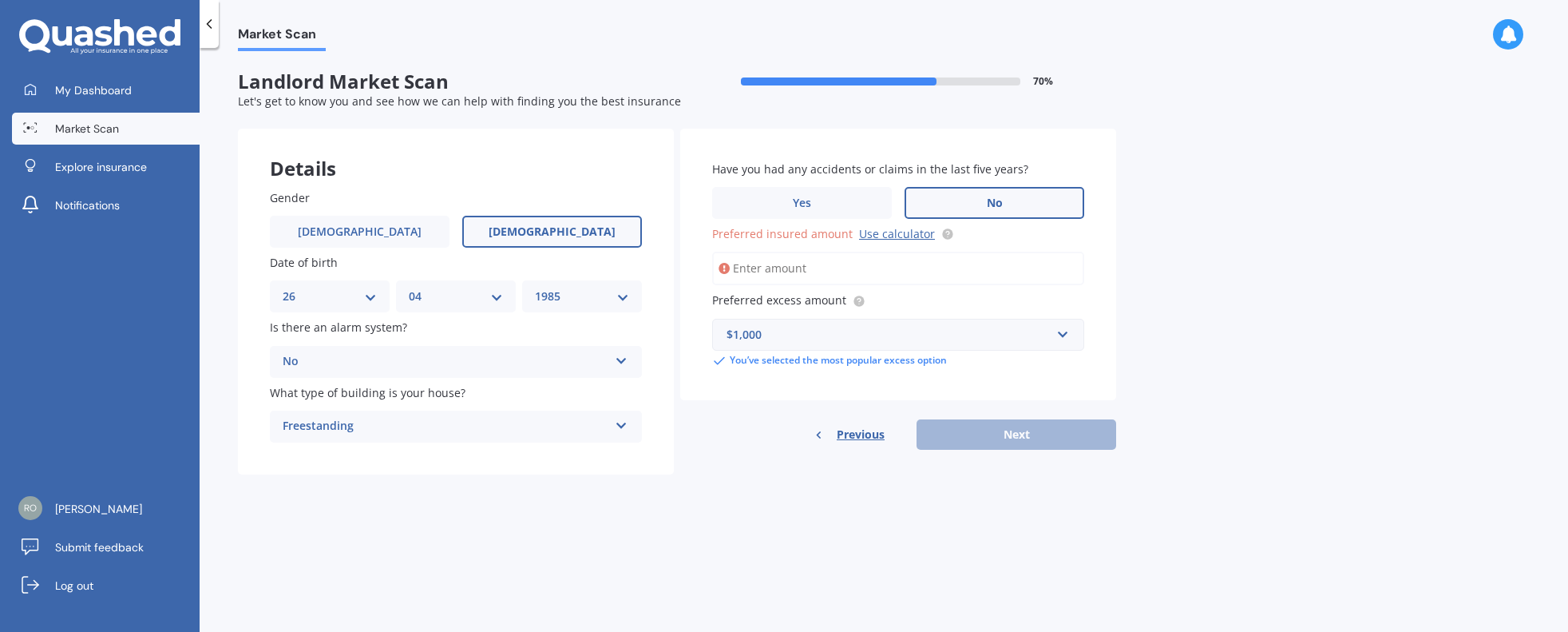
click at [757, 267] on input "Preferred insured amount Use calculator" at bounding box center [898, 268] width 372 height 33
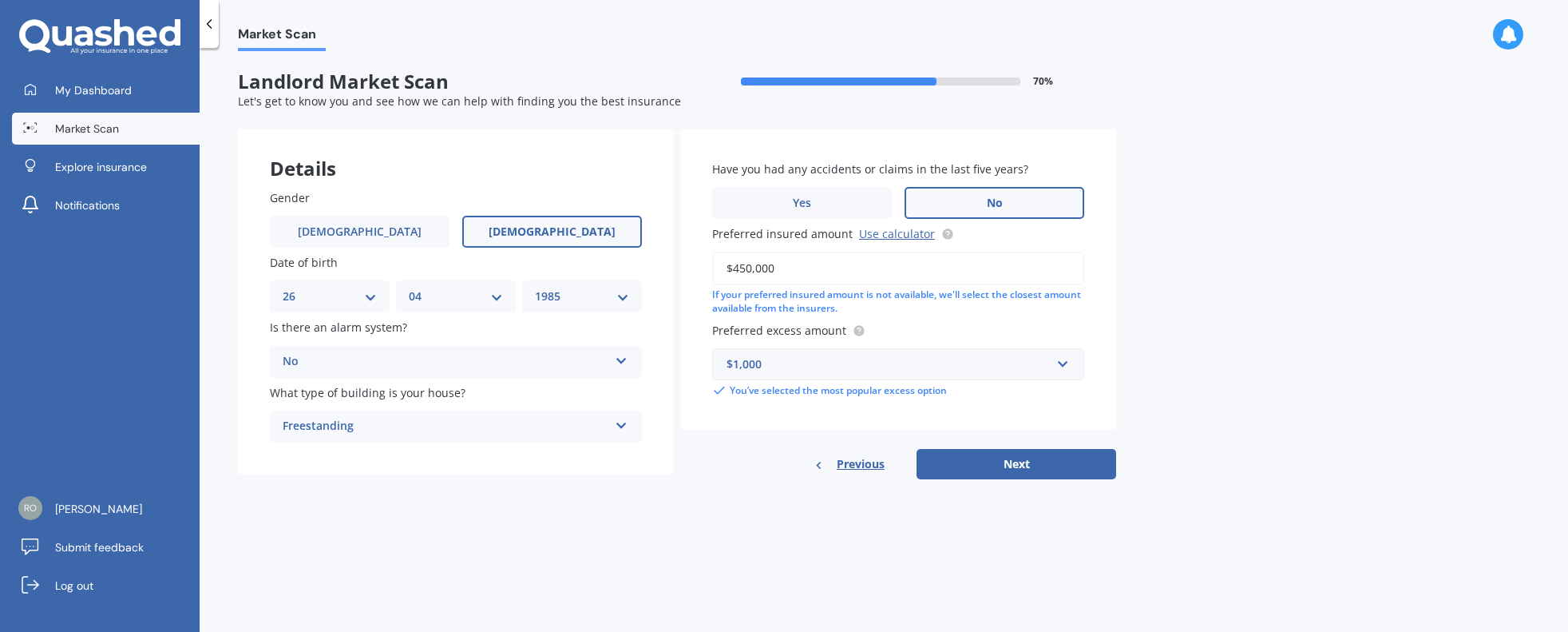
type input "$450,000"
click at [1025, 485] on form "Landlord Market Scan 70 % Let's get to know you and see how we can help with fi…" at bounding box center [677, 281] width 878 height 421
click at [1013, 461] on button "Next" at bounding box center [1016, 463] width 199 height 30
select select "26"
select select "04"
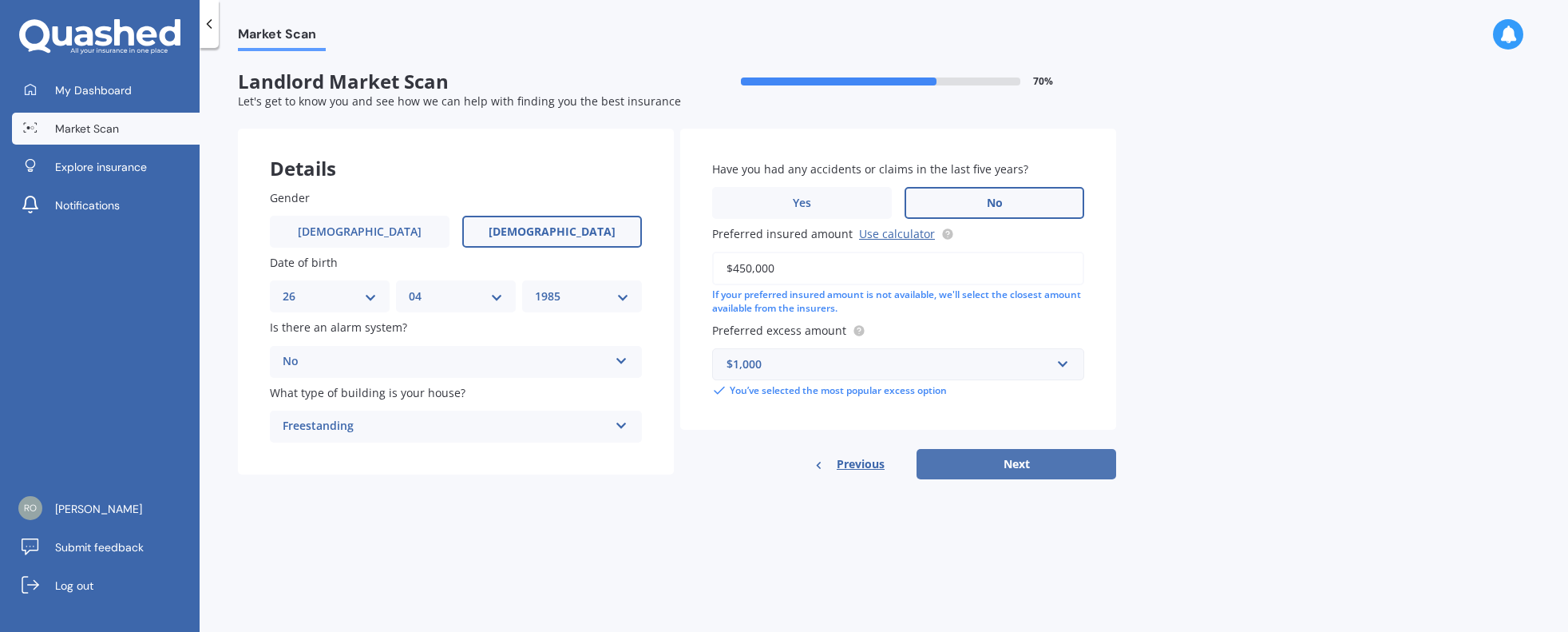
select select "1985"
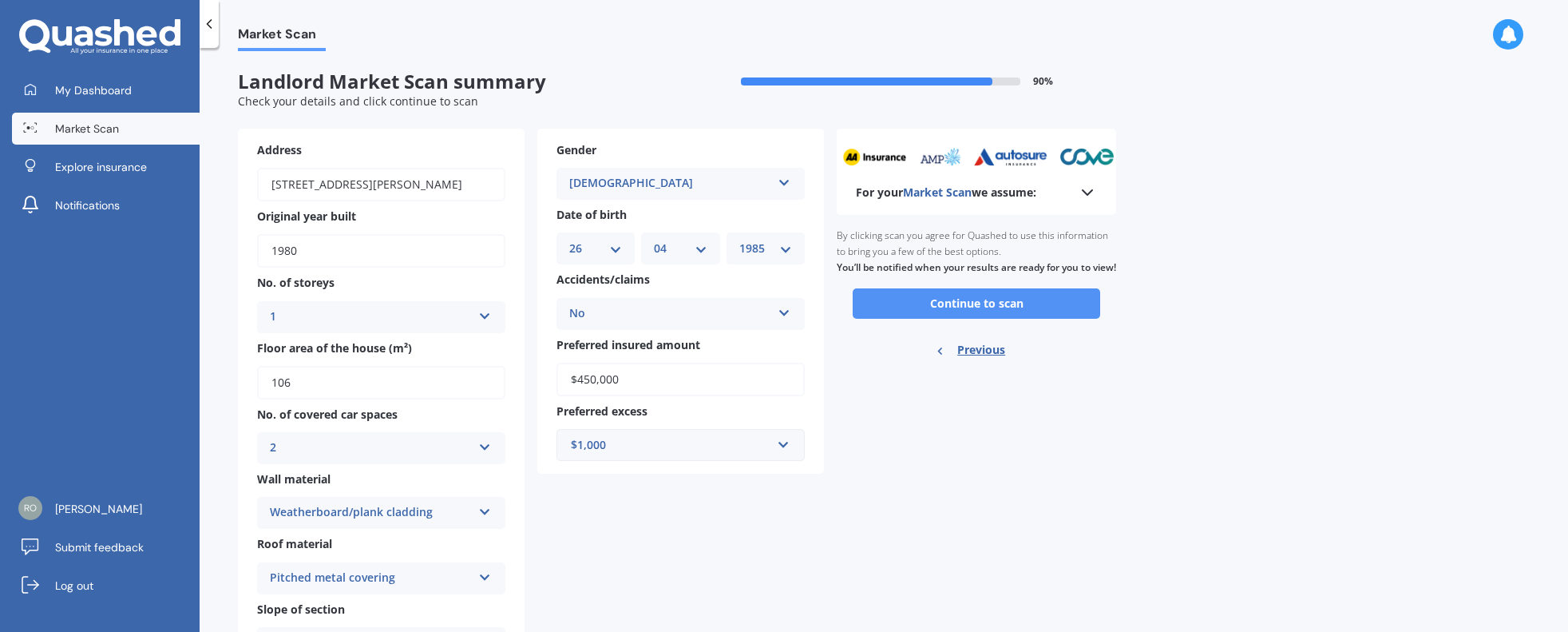
click at [977, 315] on button "Continue to scan" at bounding box center [976, 303] width 247 height 30
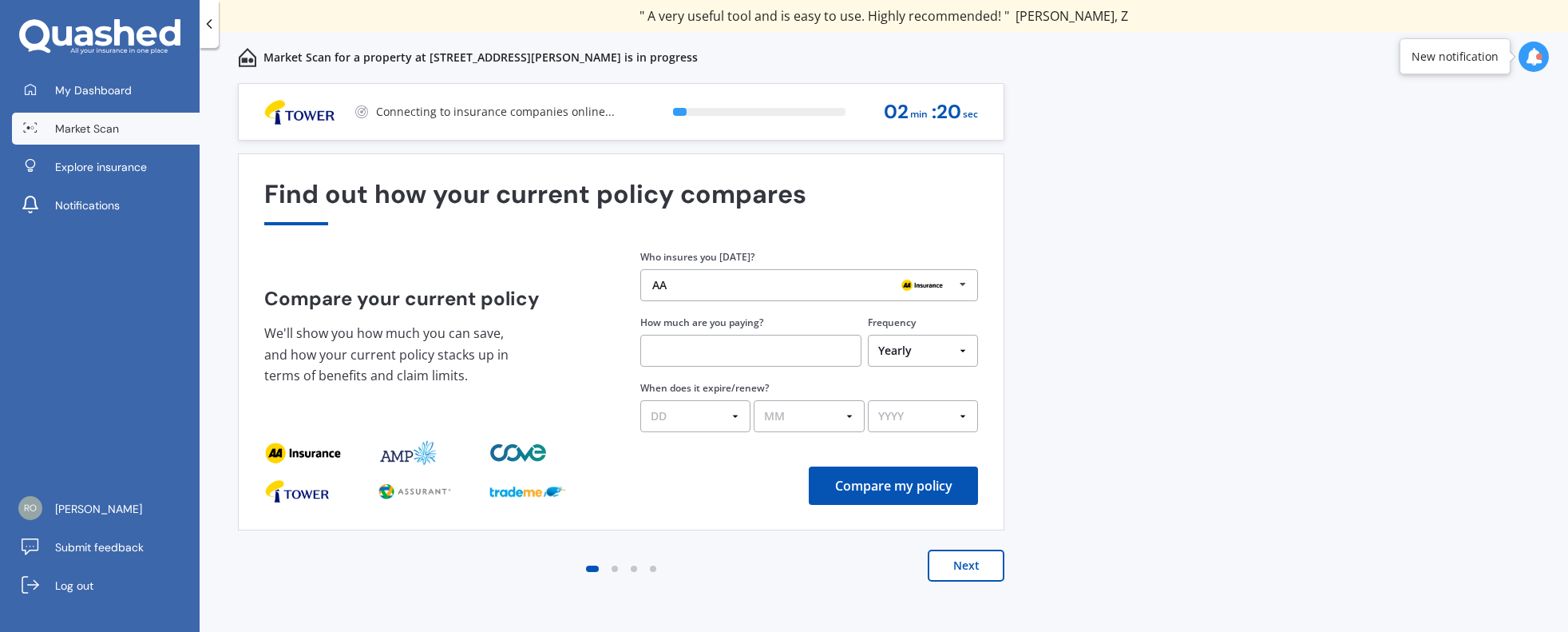
click at [967, 283] on icon at bounding box center [963, 284] width 24 height 30
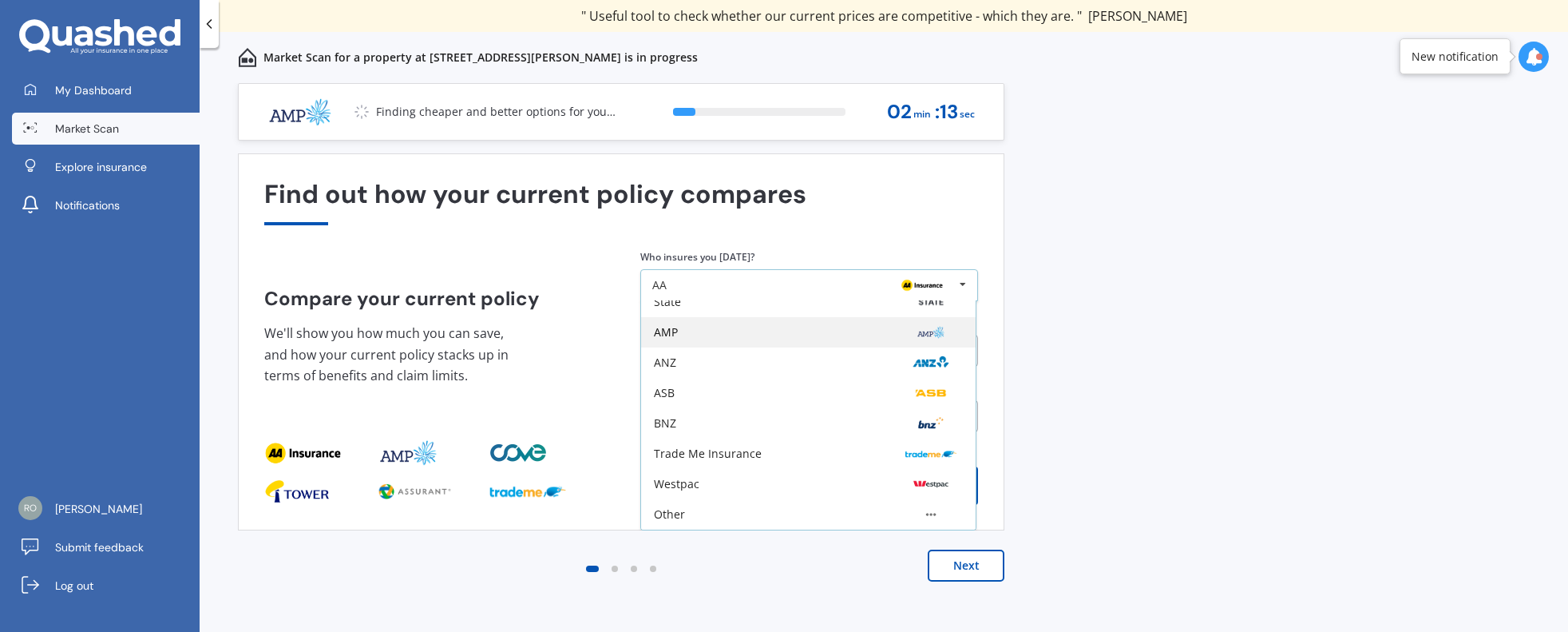
scroll to position [25, 0]
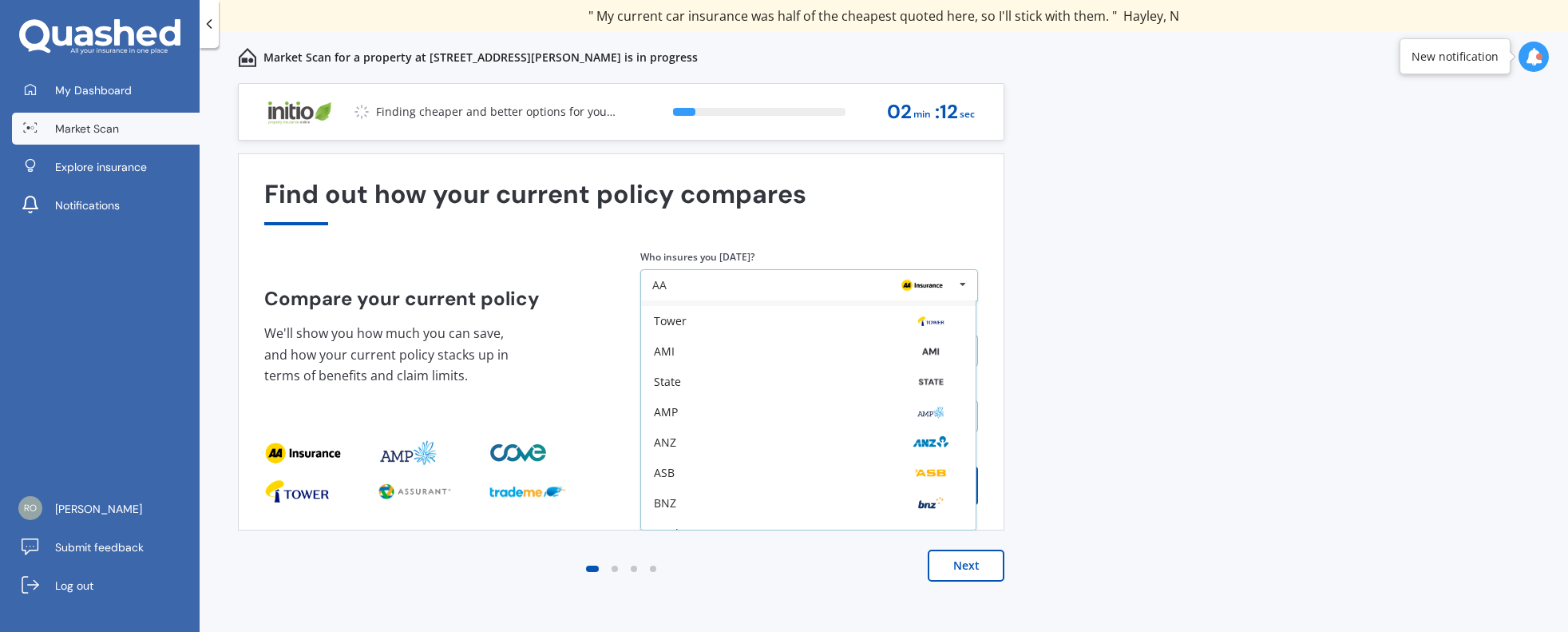
click at [723, 291] on div "AA" at bounding box center [803, 285] width 302 height 13
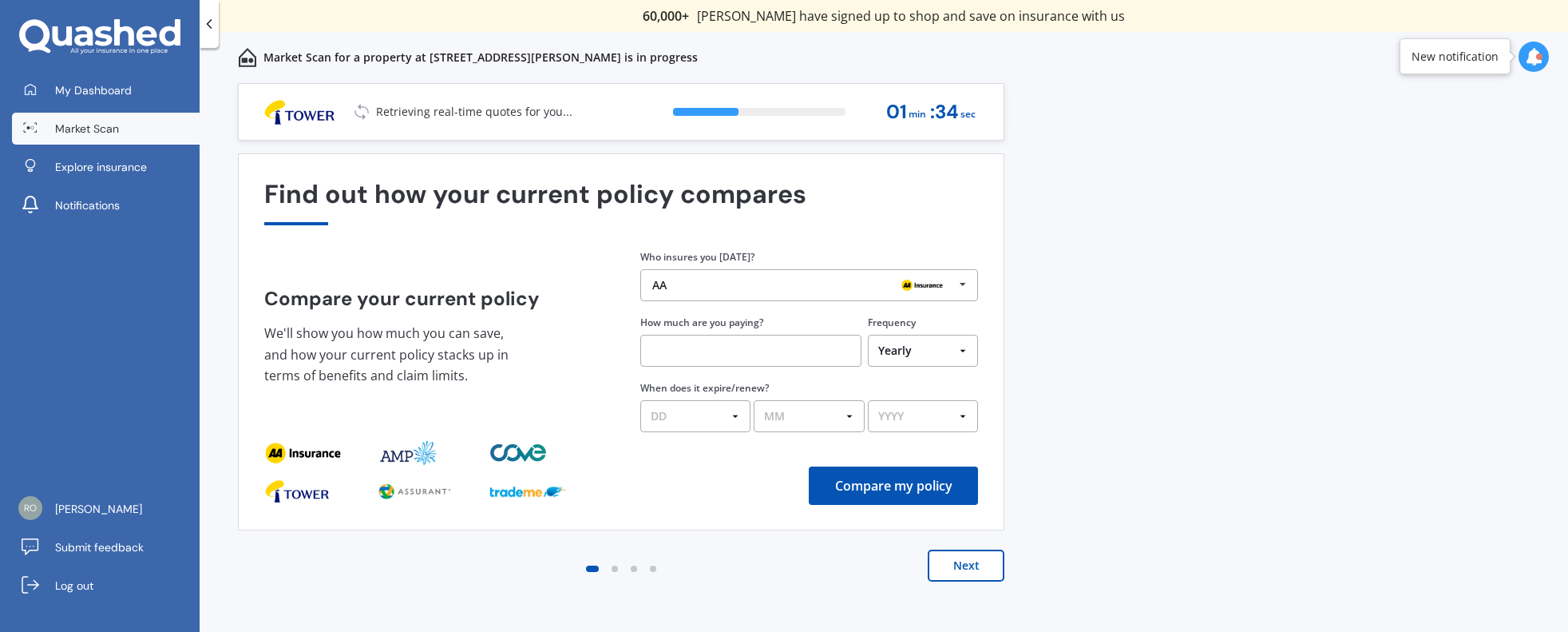
click at [885, 482] on button "Compare my policy" at bounding box center [894, 486] width 169 height 39
click at [581, 311] on div "Compare your current policy We'll show you how much you can save, and how your …" at bounding box center [433, 343] width 338 height 112
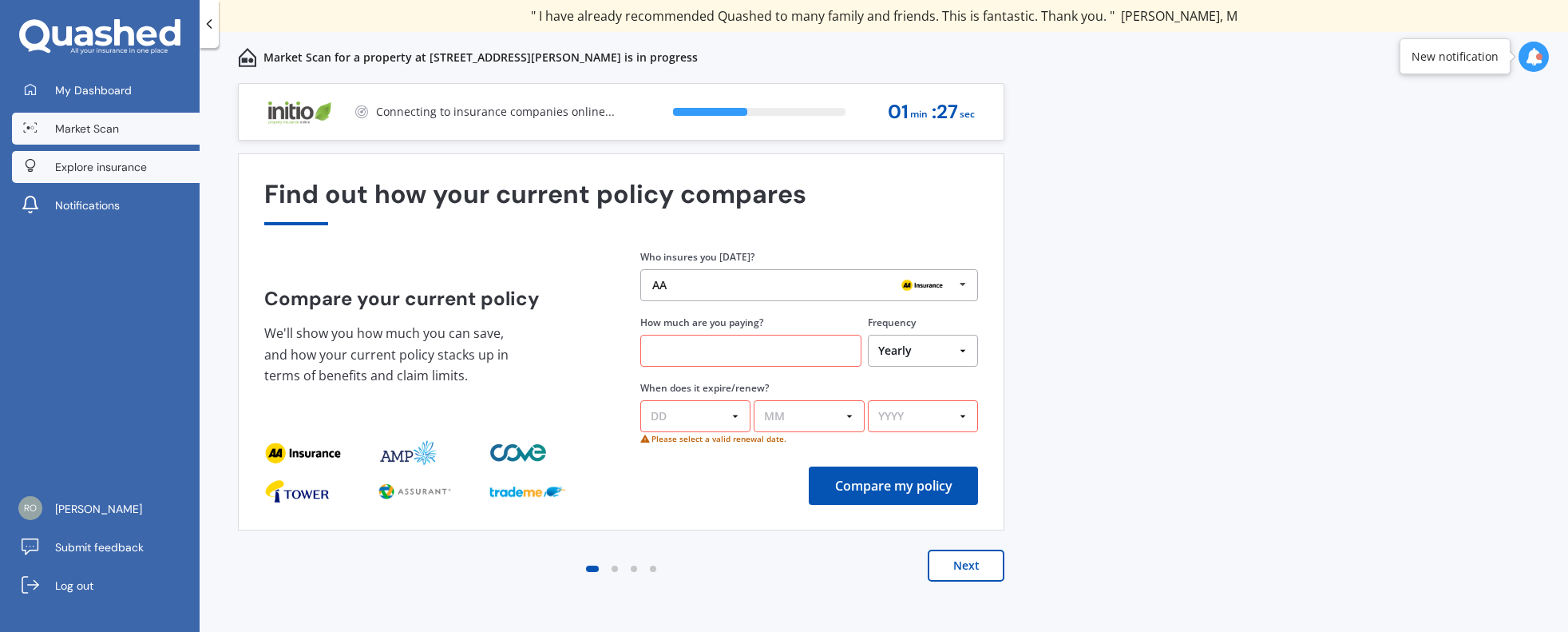
click at [94, 167] on span "Explore insurance" at bounding box center [100, 167] width 92 height 16
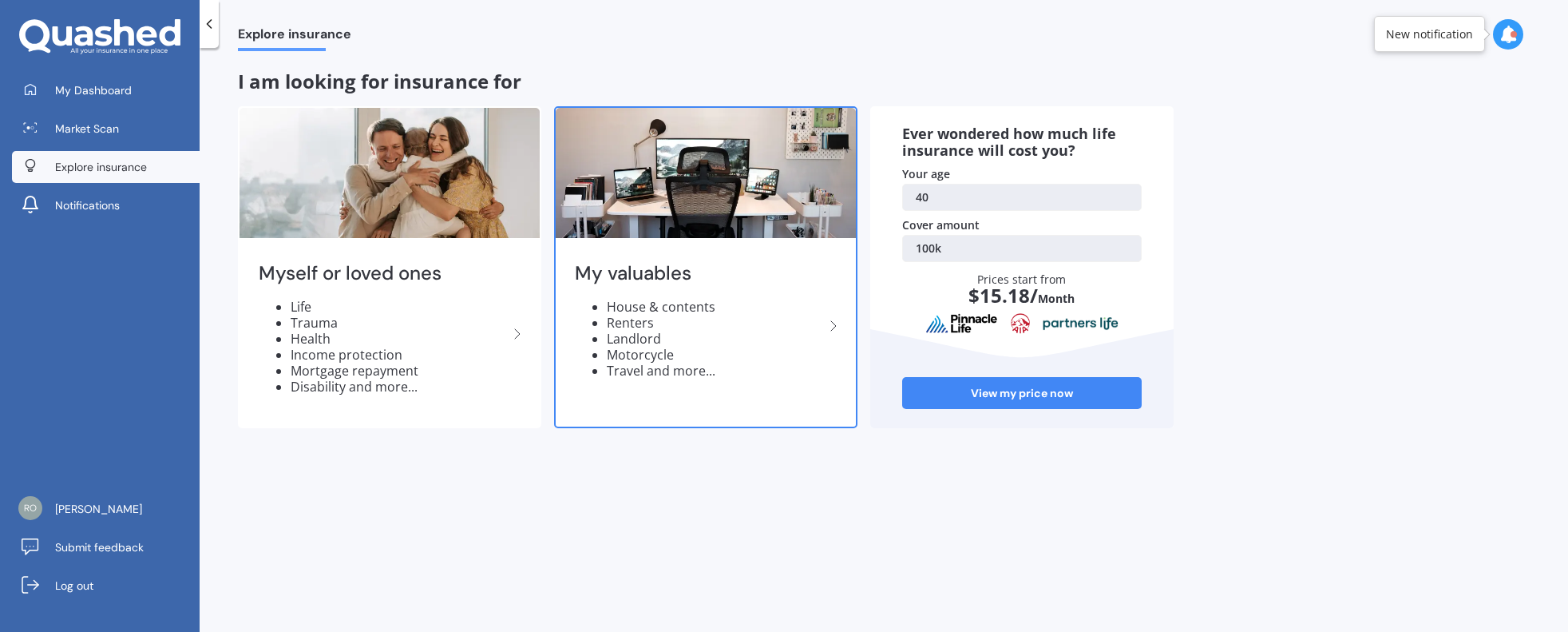
click at [627, 337] on li "Landlord" at bounding box center [716, 338] width 217 height 16
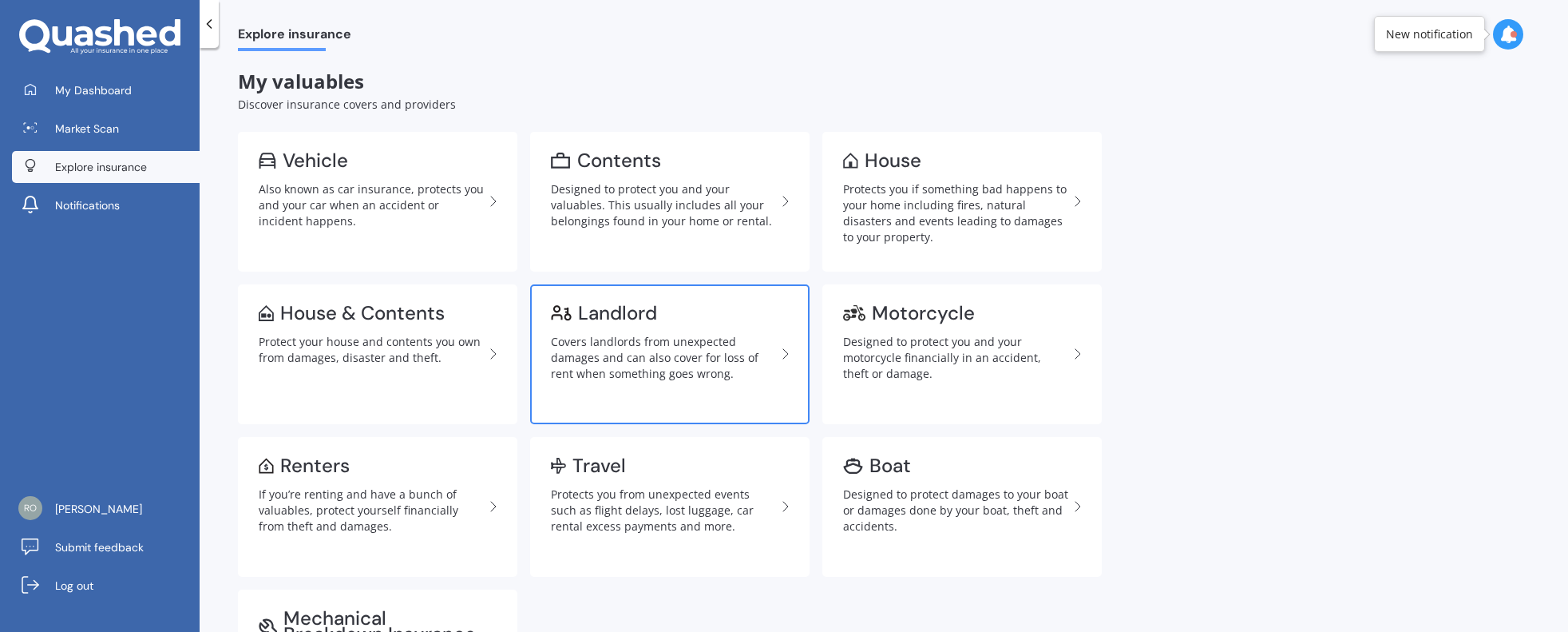
click at [674, 322] on link "Landlord Covers landlords from unexpected damages and can also cover for loss o…" at bounding box center [669, 354] width 279 height 140
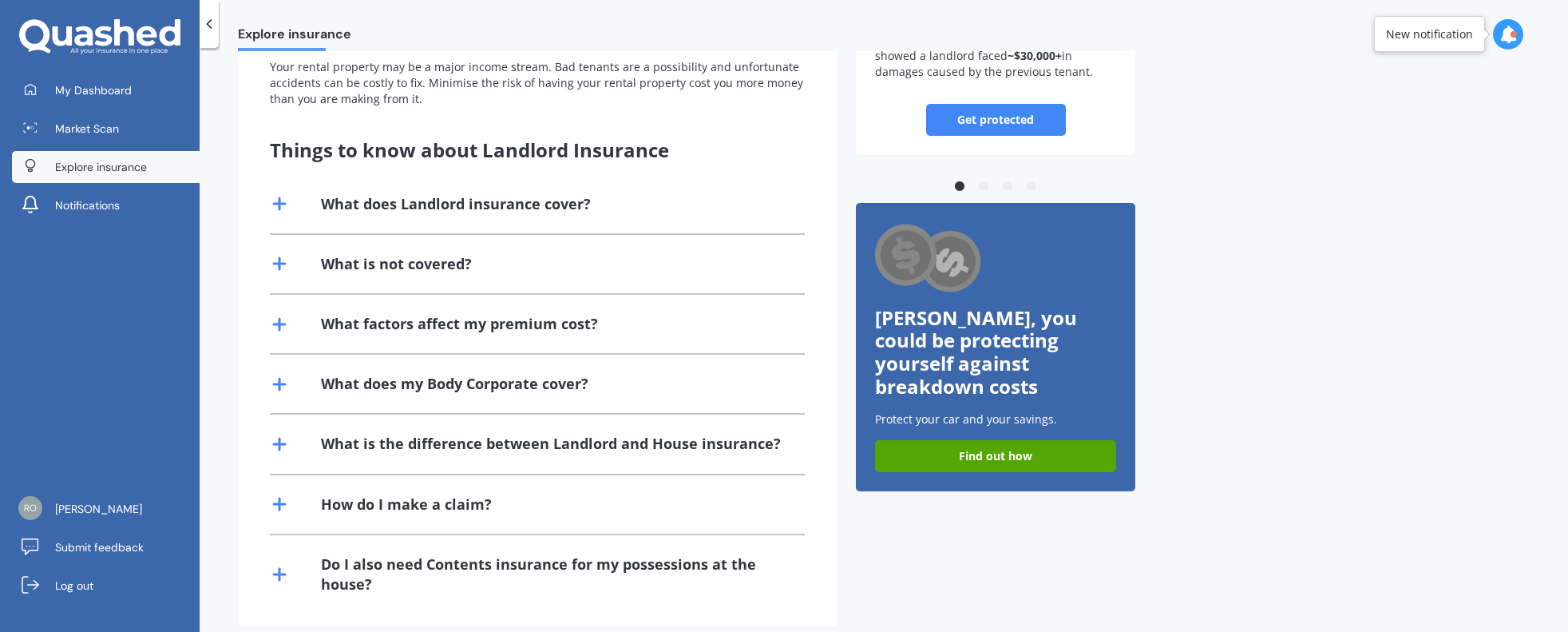
scroll to position [240, 0]
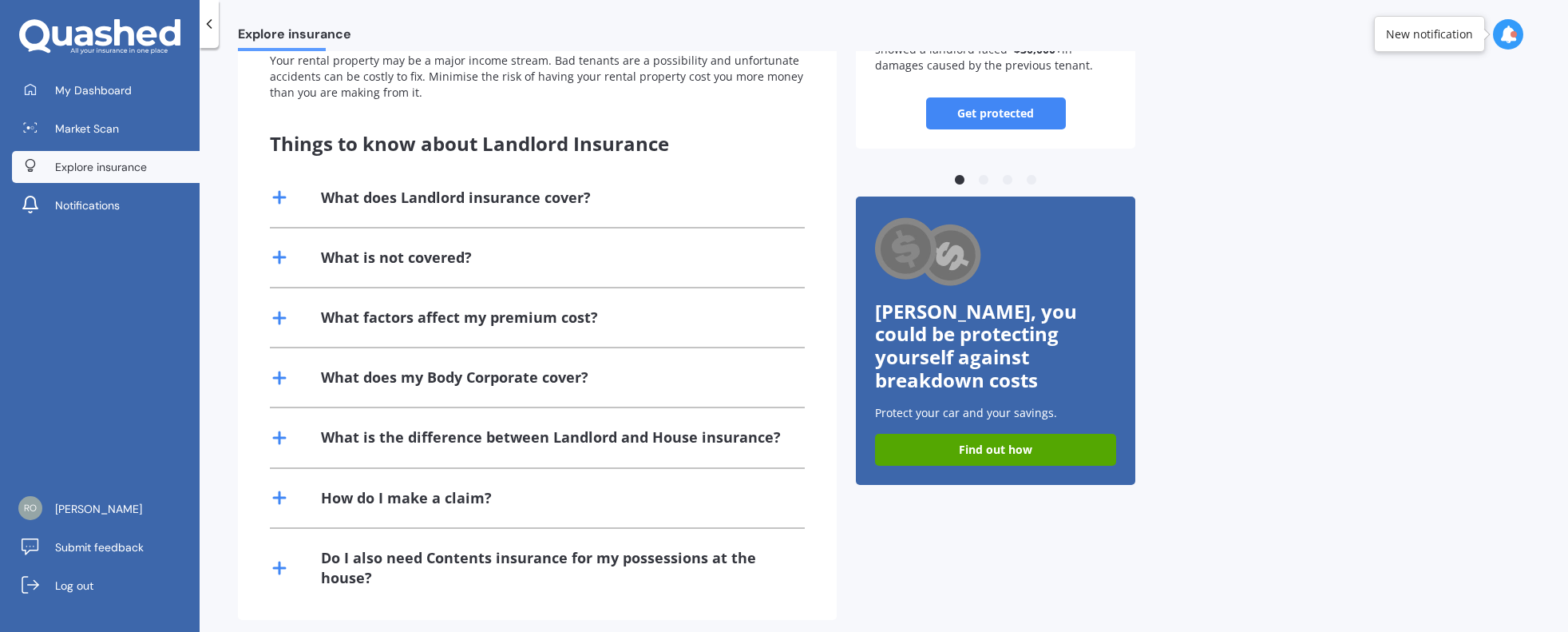
click at [431, 316] on div "What factors affect my premium cost?" at bounding box center [460, 317] width 277 height 20
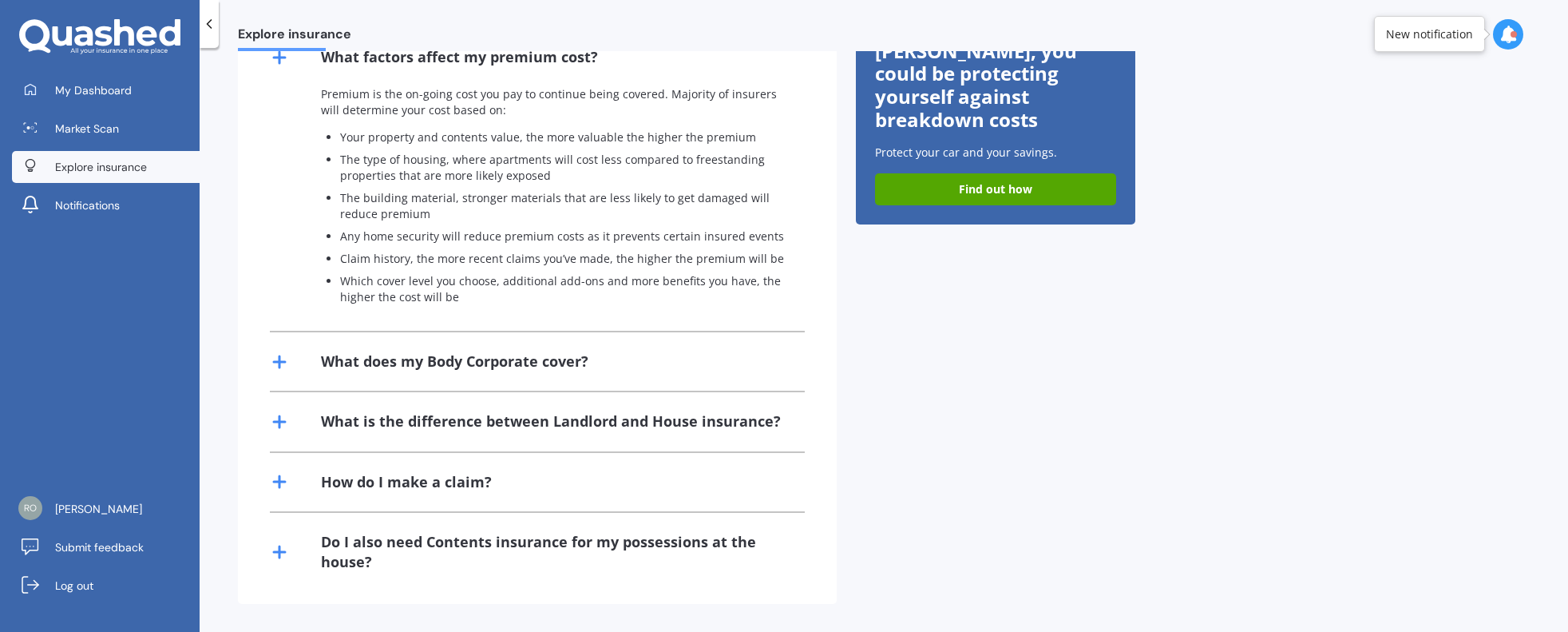
scroll to position [501, 0]
click at [79, 164] on span "Explore insurance" at bounding box center [100, 167] width 92 height 16
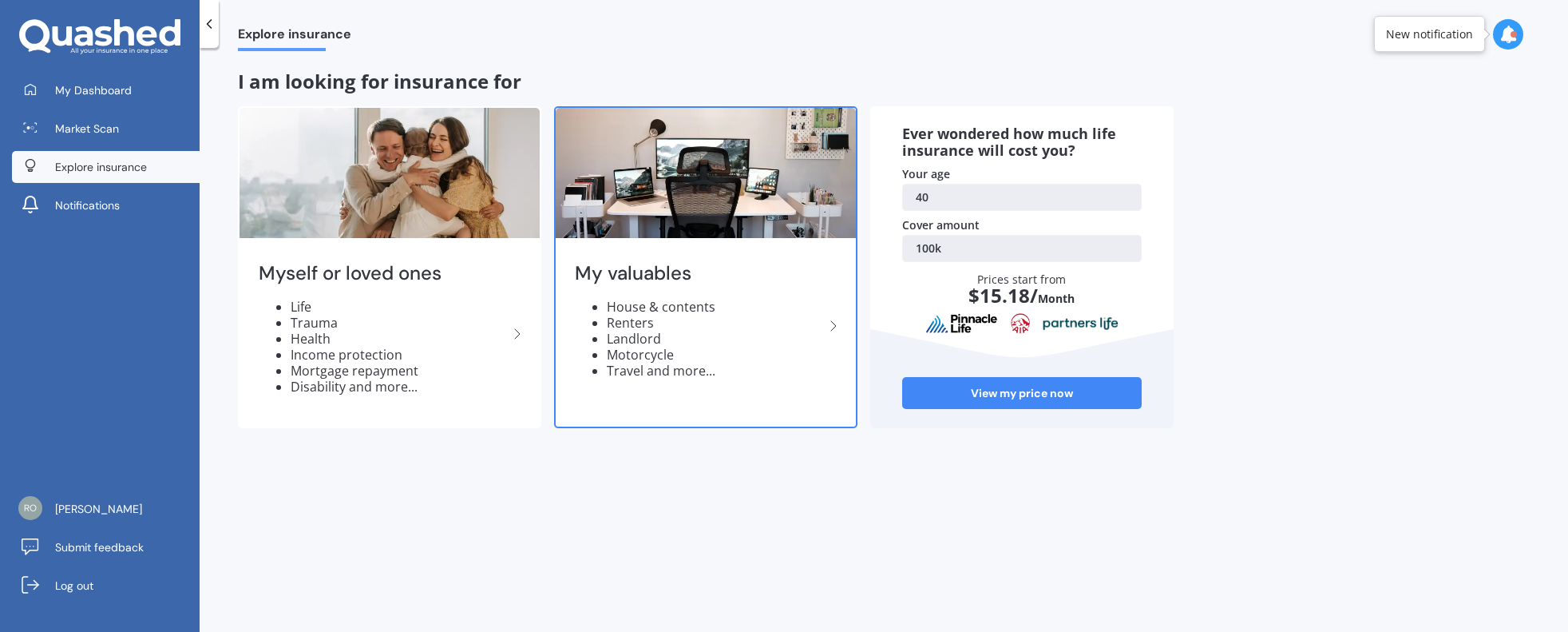
click at [651, 334] on li "Landlord" at bounding box center [716, 338] width 217 height 16
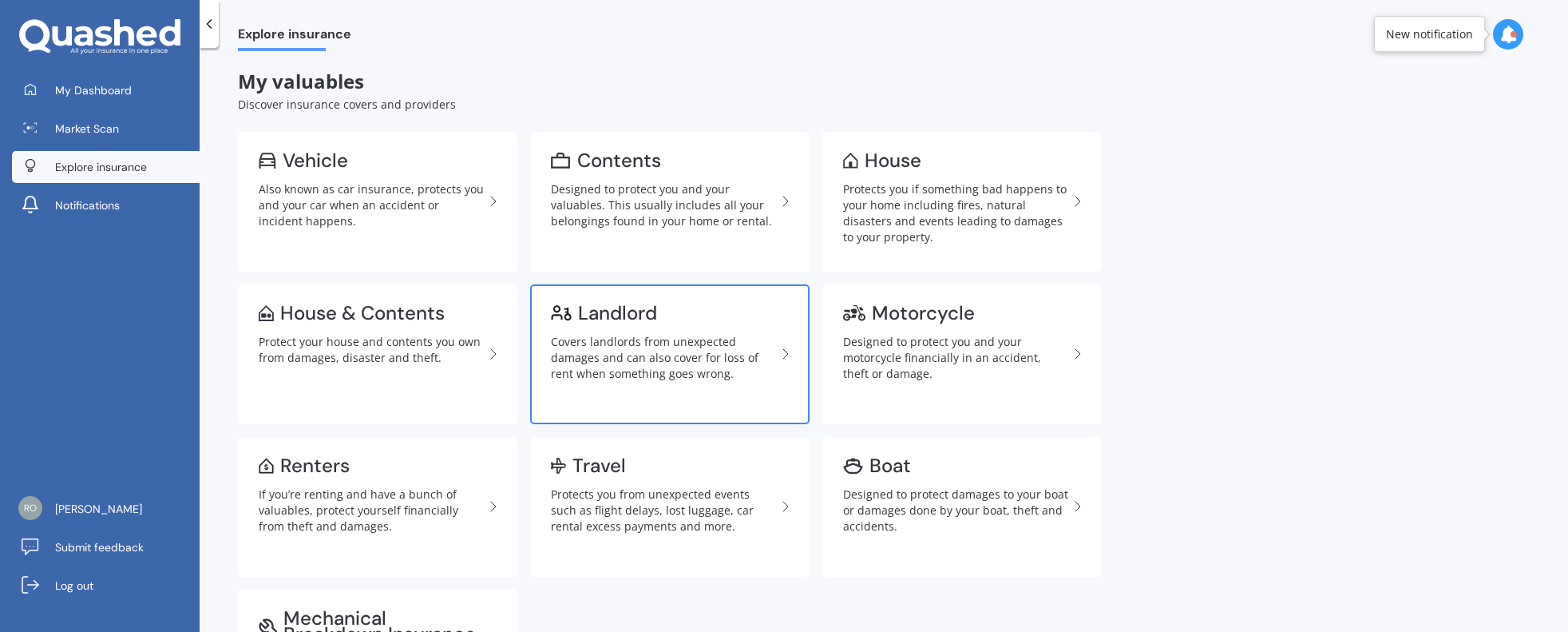
click at [780, 348] on icon at bounding box center [786, 354] width 19 height 19
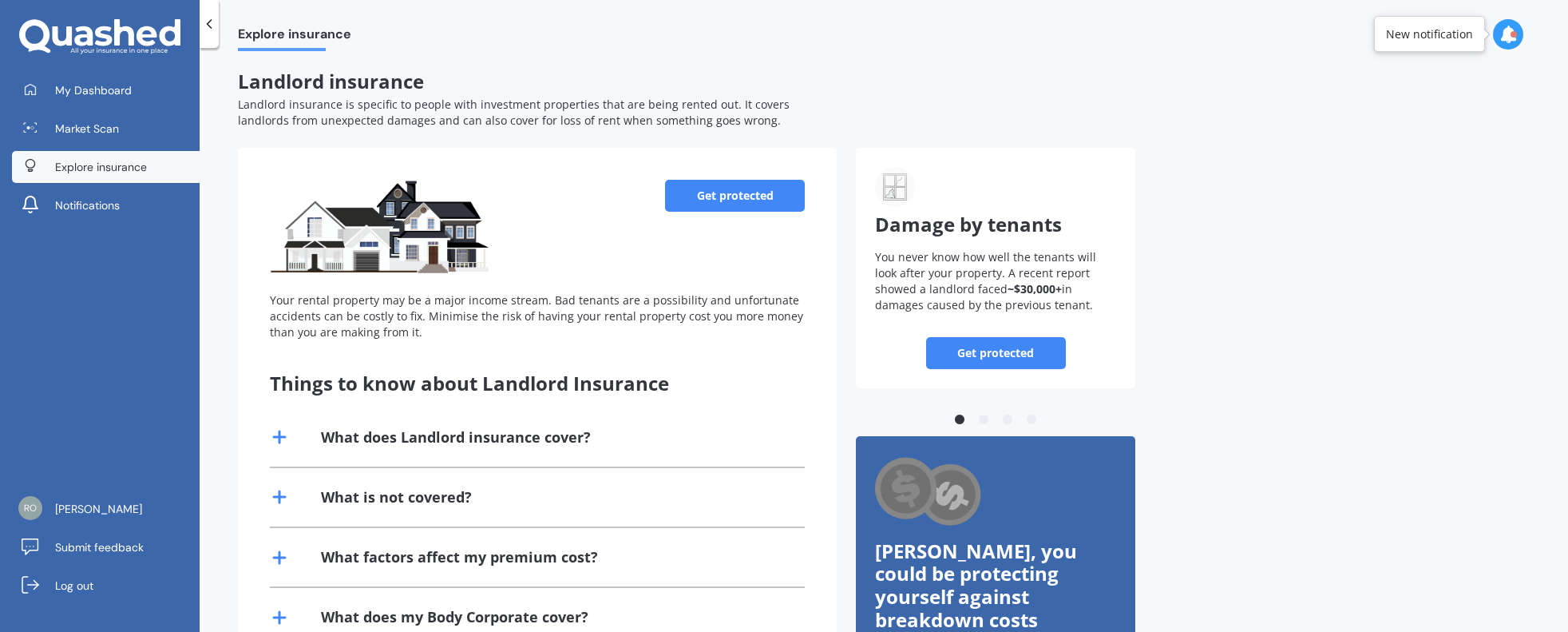
click at [733, 194] on link "Get protected" at bounding box center [734, 195] width 140 height 32
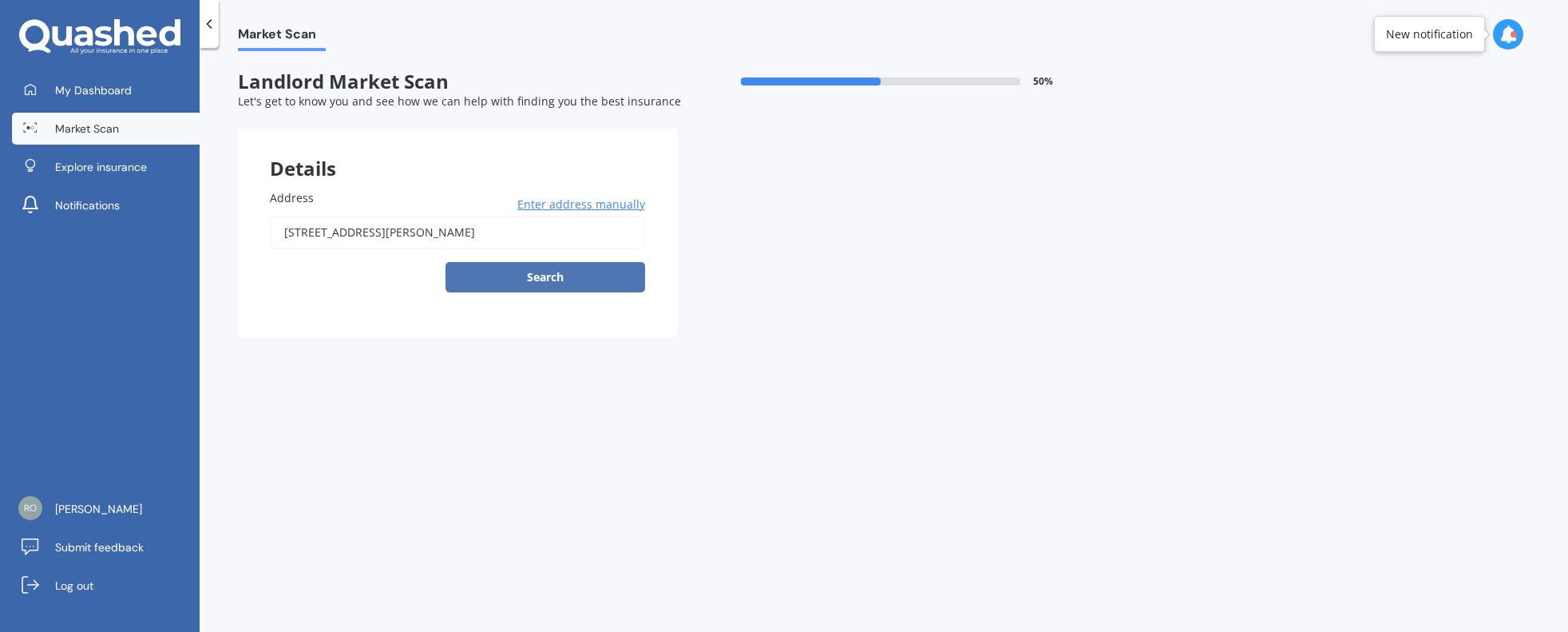
click at [529, 274] on button "Search" at bounding box center [544, 277] width 199 height 30
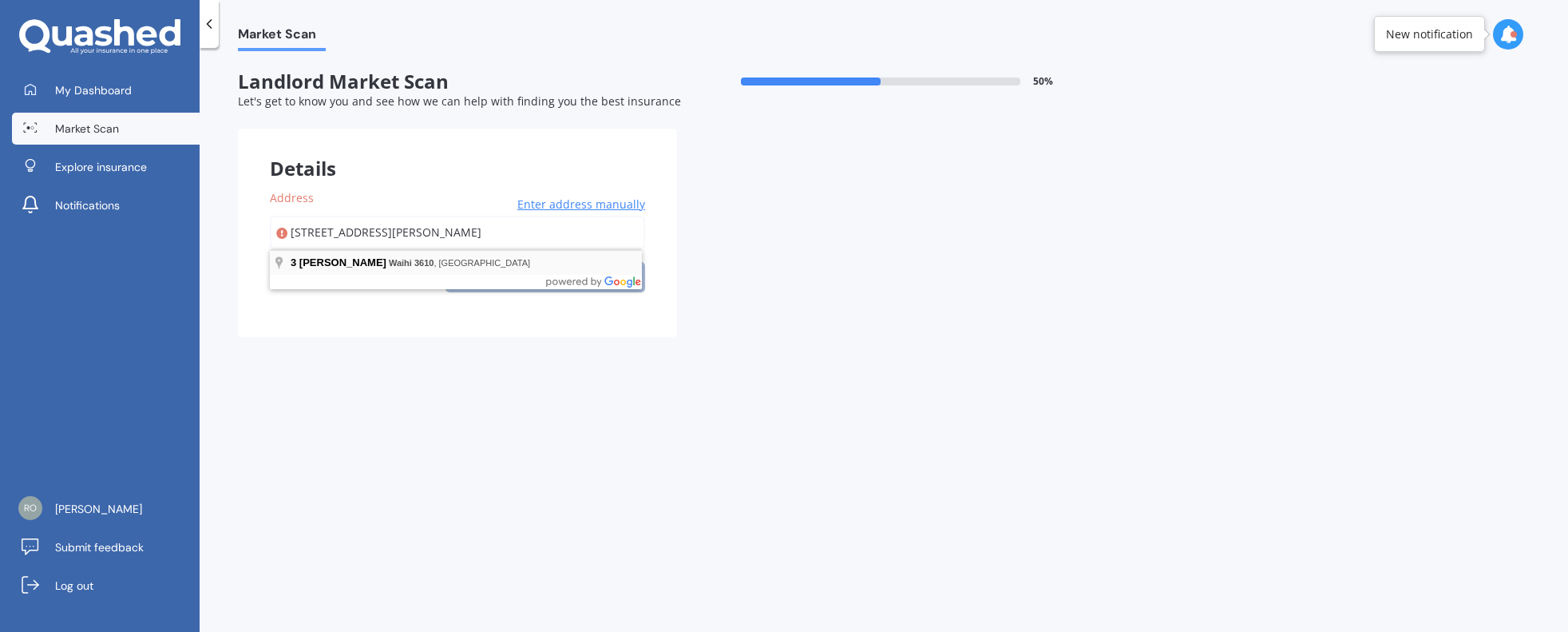
type input "3 Phillips Lane, Waihi 3610"
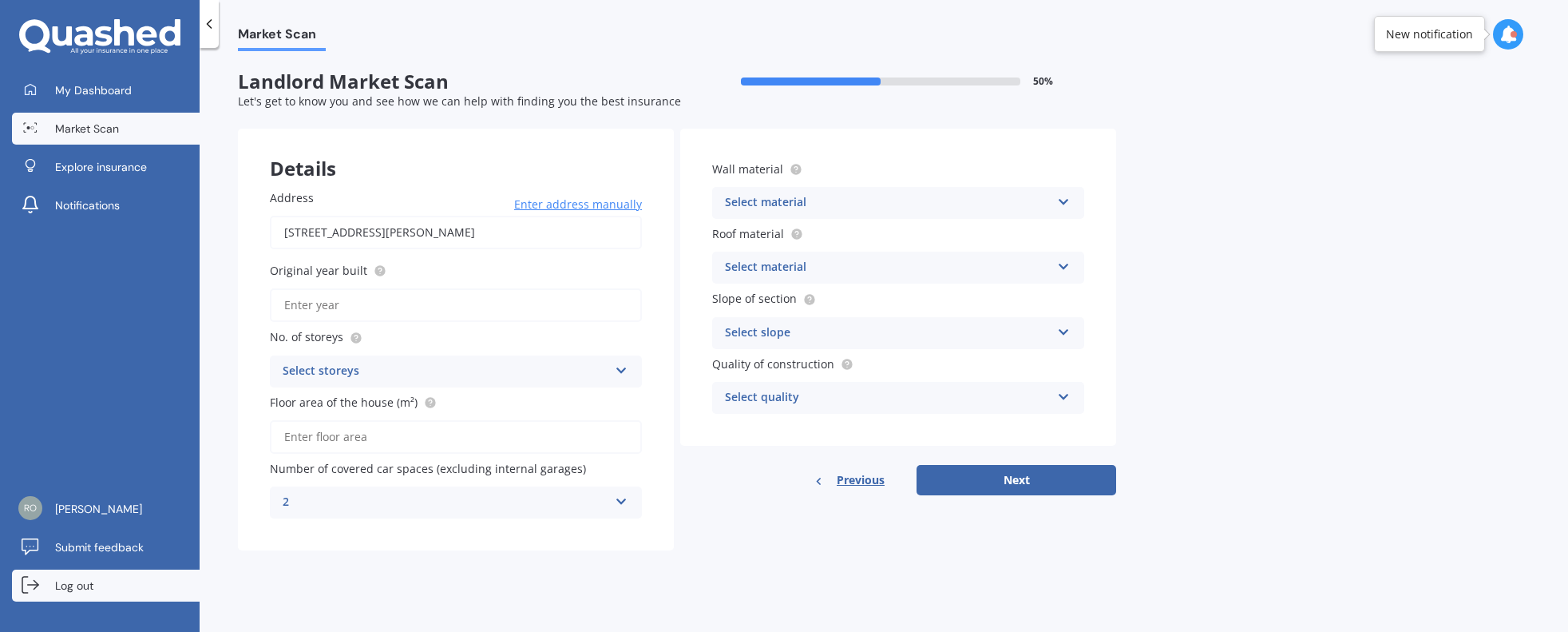
click at [90, 583] on span "Log out" at bounding box center [74, 585] width 39 height 16
